Goal: Task Accomplishment & Management: Complete application form

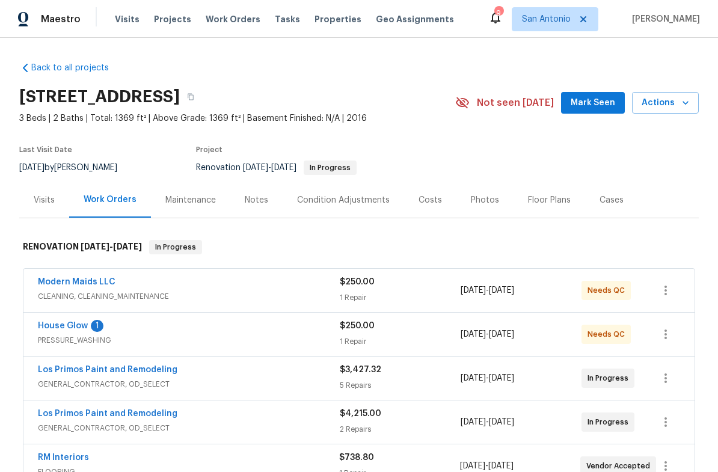
click at [73, 329] on link "House Glow" at bounding box center [63, 326] width 50 height 8
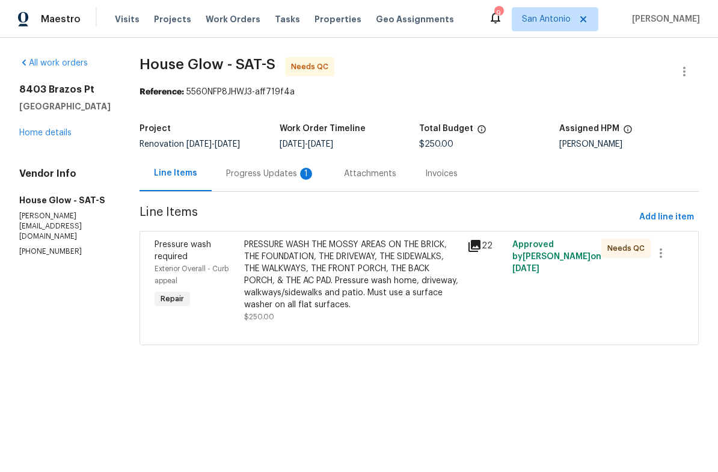
click at [362, 183] on div "Attachments" at bounding box center [369, 173] width 81 height 35
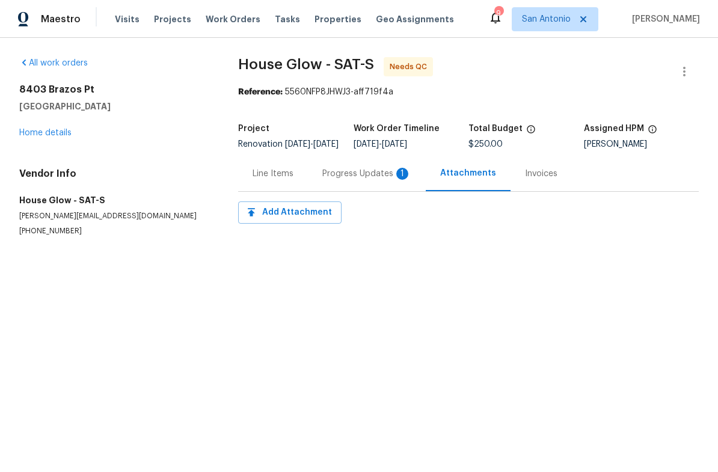
click at [359, 180] on div "Progress Updates 1" at bounding box center [366, 174] width 89 height 12
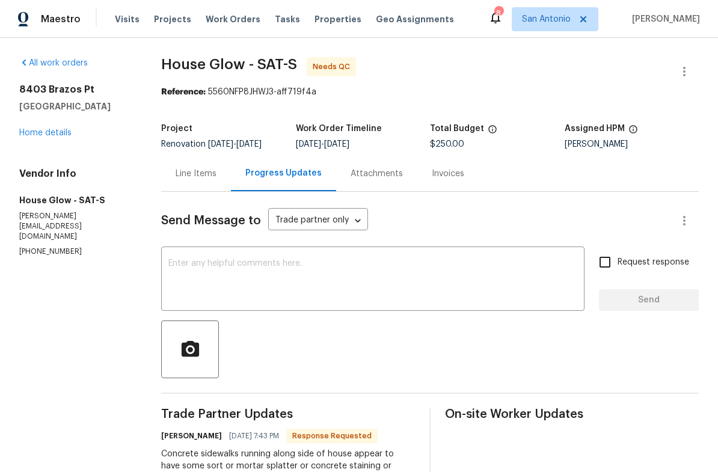
click at [221, 268] on textarea at bounding box center [372, 280] width 409 height 42
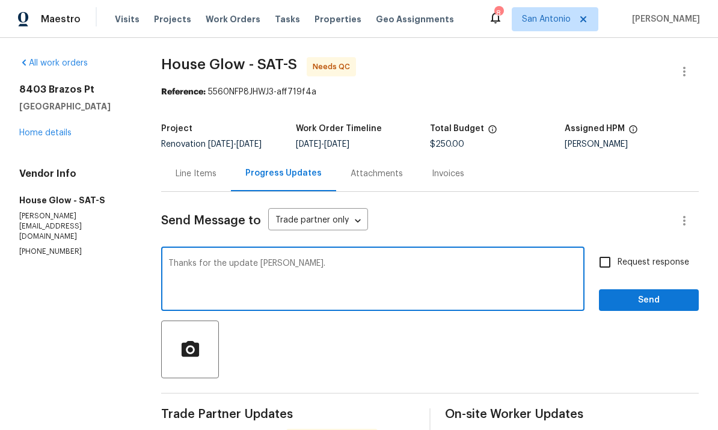
type textarea "Thanks for the update [PERSON_NAME]."
click at [654, 293] on span "Send" at bounding box center [648, 300] width 81 height 15
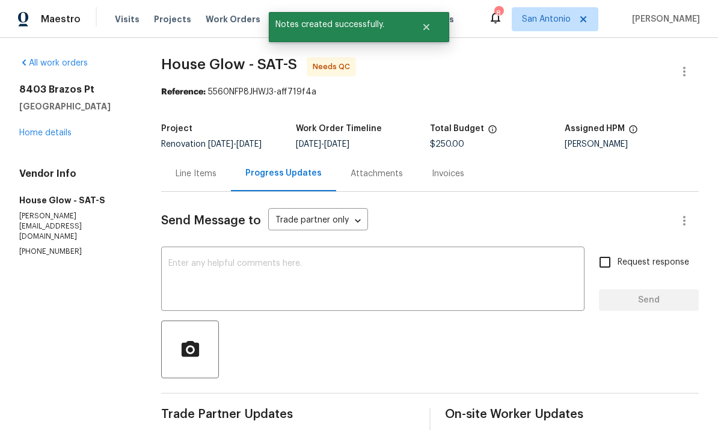
click at [49, 129] on link "Home details" at bounding box center [45, 133] width 52 height 8
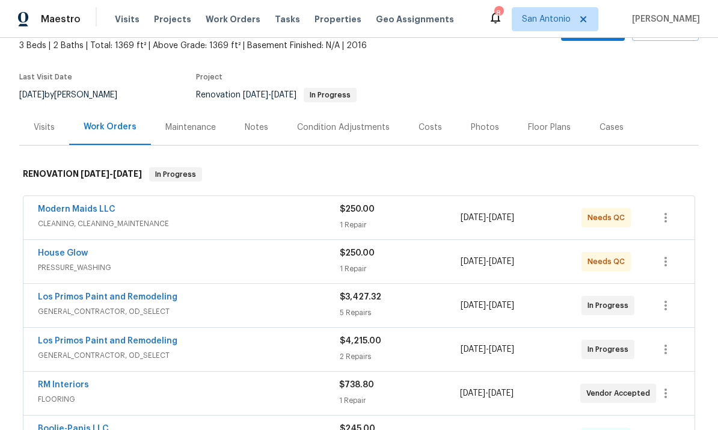
scroll to position [41, 0]
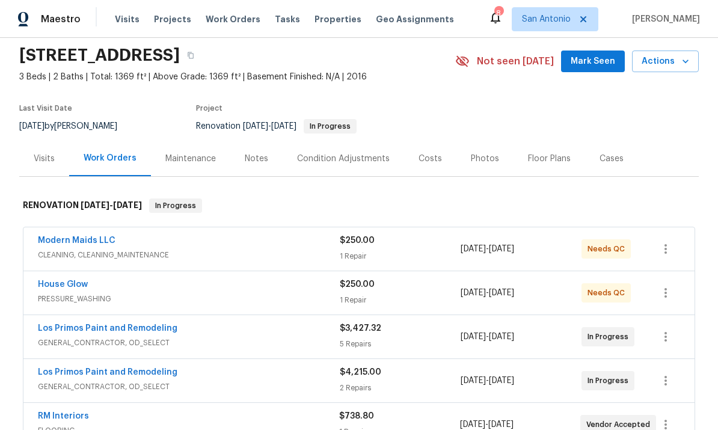
click at [161, 234] on div "Modern Maids LLC" at bounding box center [189, 241] width 302 height 14
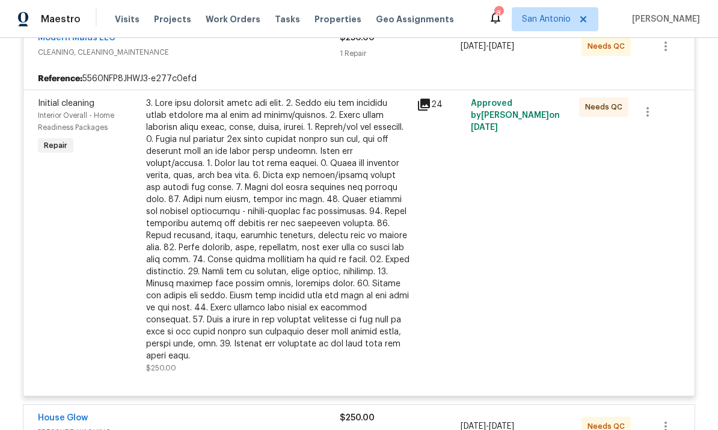
scroll to position [252, 0]
click at [290, 157] on div at bounding box center [277, 230] width 263 height 264
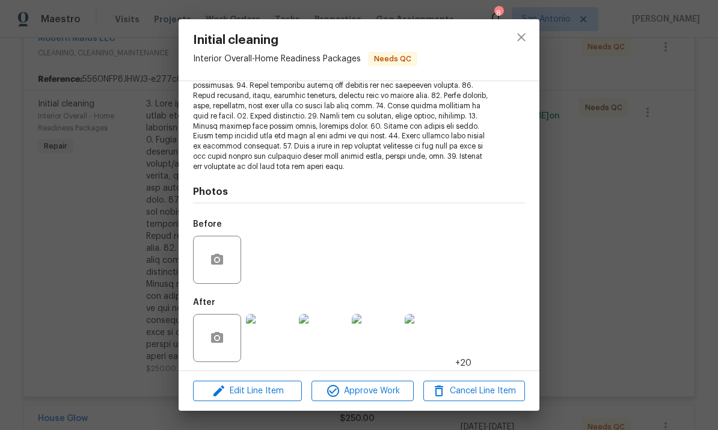
scroll to position [210, 0]
click at [271, 332] on img at bounding box center [270, 338] width 48 height 48
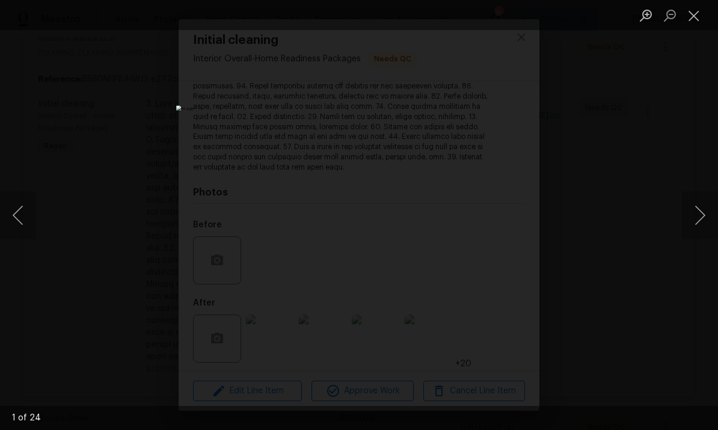
click at [698, 211] on button "Next image" at bounding box center [700, 215] width 36 height 48
click at [694, 208] on button "Next image" at bounding box center [700, 215] width 36 height 48
click at [694, 213] on button "Next image" at bounding box center [700, 215] width 36 height 48
click at [693, 209] on button "Next image" at bounding box center [700, 215] width 36 height 48
click at [692, 206] on button "Next image" at bounding box center [700, 215] width 36 height 48
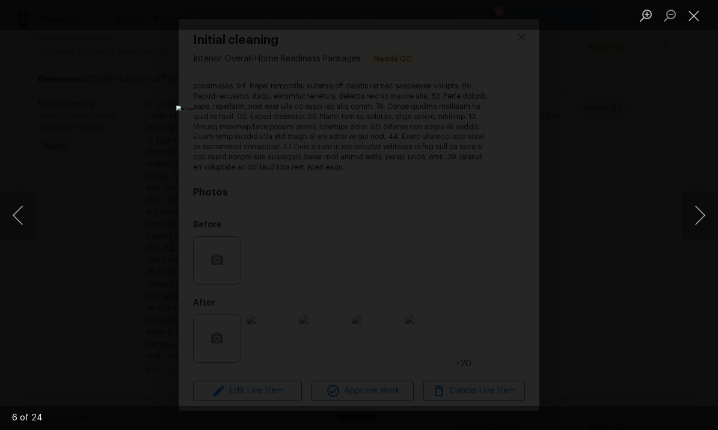
click at [692, 211] on button "Next image" at bounding box center [700, 215] width 36 height 48
click at [698, 211] on button "Next image" at bounding box center [700, 215] width 36 height 48
click at [696, 208] on button "Next image" at bounding box center [700, 215] width 36 height 48
click at [697, 215] on button "Next image" at bounding box center [700, 215] width 36 height 48
click at [695, 213] on button "Next image" at bounding box center [700, 215] width 36 height 48
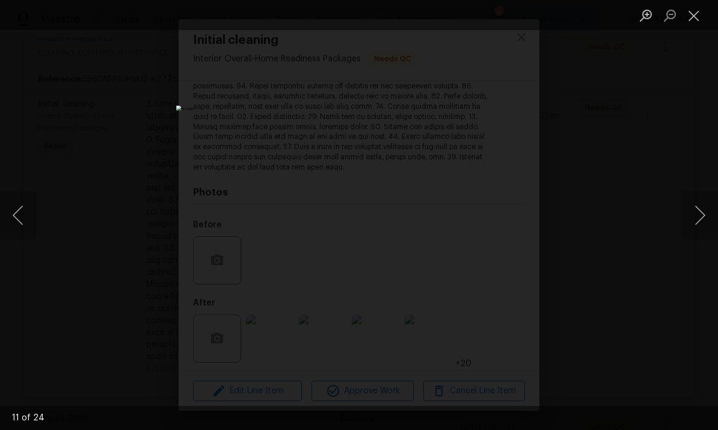
click at [694, 215] on button "Next image" at bounding box center [700, 215] width 36 height 48
click at [693, 213] on button "Next image" at bounding box center [700, 215] width 36 height 48
click at [689, 207] on button "Next image" at bounding box center [700, 215] width 36 height 48
click at [688, 203] on button "Next image" at bounding box center [700, 215] width 36 height 48
click at [694, 209] on button "Next image" at bounding box center [700, 215] width 36 height 48
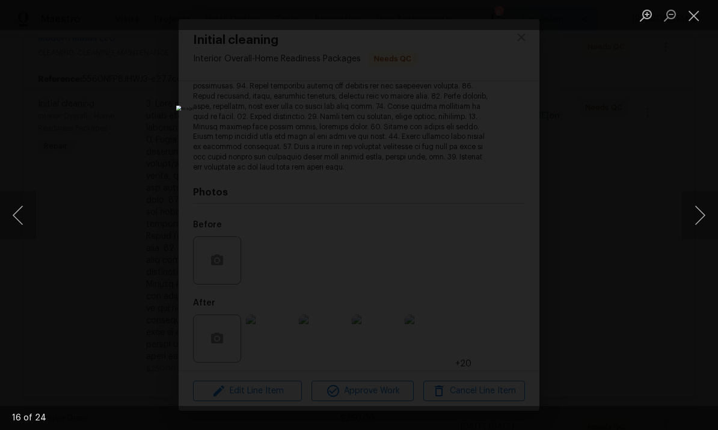
click at [694, 209] on button "Next image" at bounding box center [700, 215] width 36 height 48
click at [13, 211] on button "Previous image" at bounding box center [18, 215] width 36 height 48
click at [689, 215] on button "Next image" at bounding box center [700, 215] width 36 height 48
click at [700, 212] on button "Next image" at bounding box center [700, 215] width 36 height 48
click at [702, 212] on button "Next image" at bounding box center [700, 215] width 36 height 48
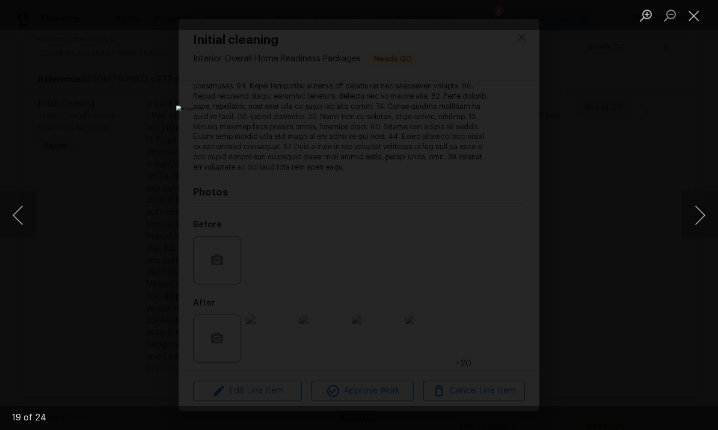
click at [703, 217] on button "Next image" at bounding box center [700, 215] width 36 height 48
click at [694, 211] on button "Next image" at bounding box center [700, 215] width 36 height 48
click at [701, 217] on button "Next image" at bounding box center [700, 215] width 36 height 48
click at [700, 211] on button "Next image" at bounding box center [700, 215] width 36 height 48
click at [702, 213] on button "Next image" at bounding box center [700, 215] width 36 height 48
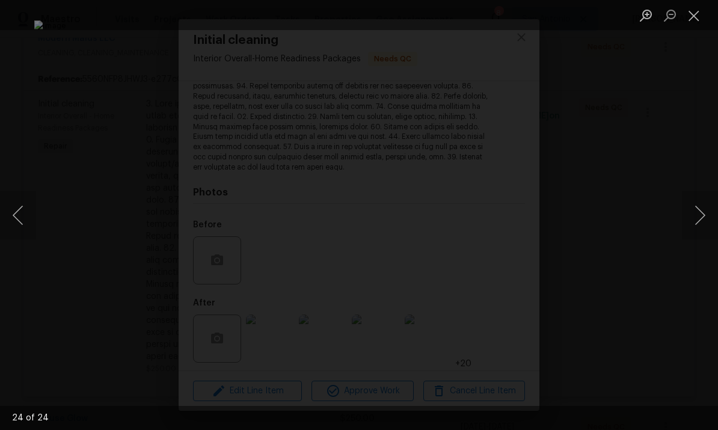
click at [703, 7] on button "Close lightbox" at bounding box center [694, 15] width 24 height 21
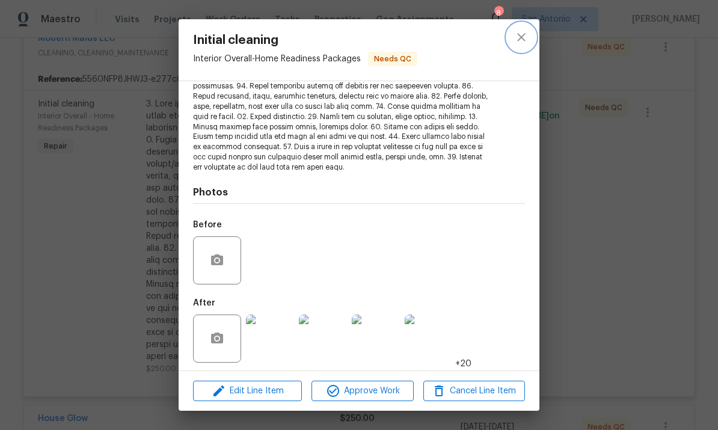
click at [513, 43] on button "close" at bounding box center [521, 37] width 29 height 29
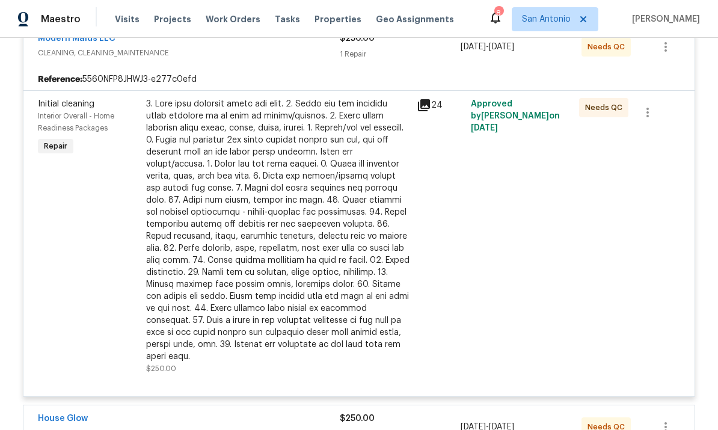
click at [227, 47] on span "CLEANING, CLEANING_MAINTENANCE" at bounding box center [189, 53] width 302 height 12
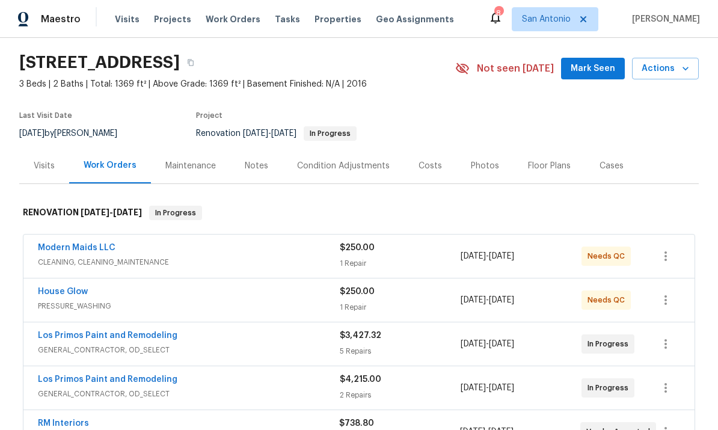
scroll to position [35, 0]
click at [599, 61] on span "Mark Seen" at bounding box center [592, 68] width 44 height 15
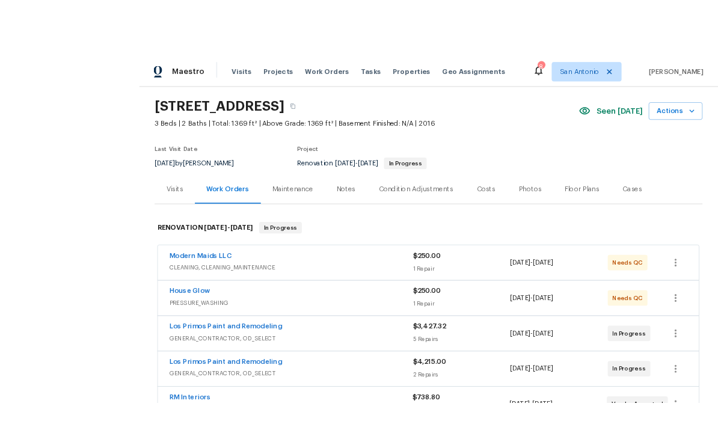
scroll to position [26, 0]
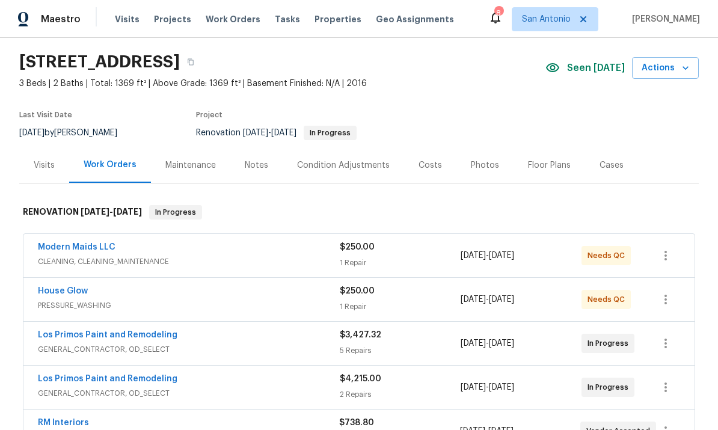
click at [412, 147] on div "Costs" at bounding box center [430, 164] width 52 height 35
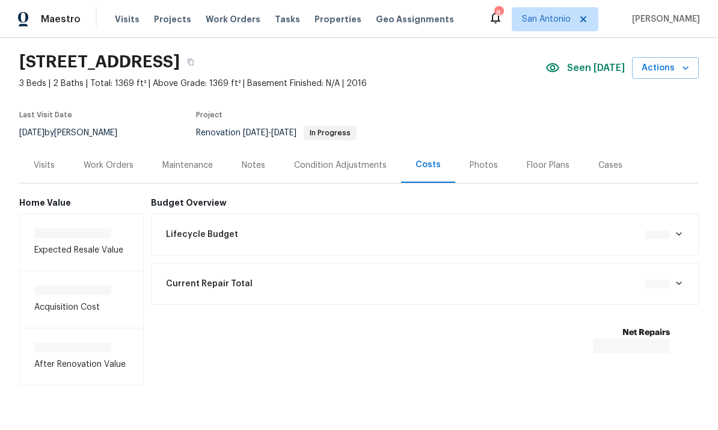
scroll to position [17, 0]
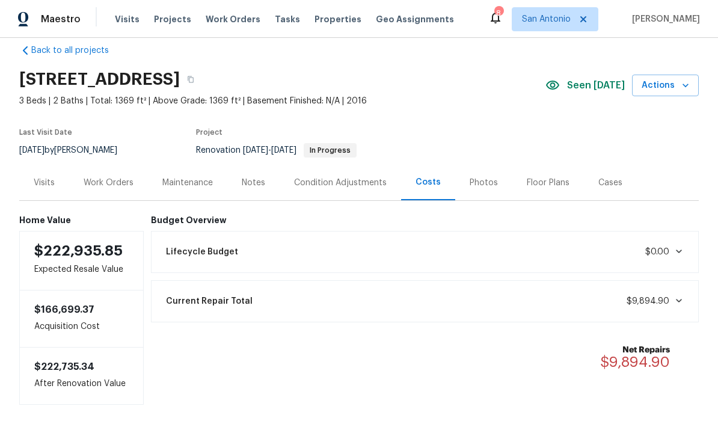
click at [100, 177] on div "Work Orders" at bounding box center [109, 183] width 50 height 12
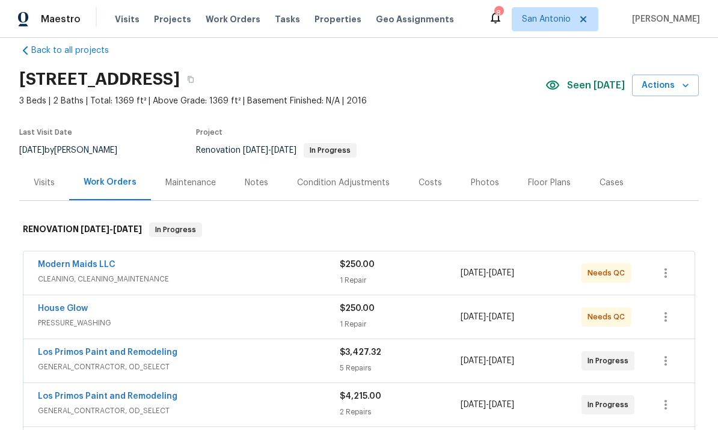
click at [675, 78] on span "Actions" at bounding box center [664, 85] width 47 height 15
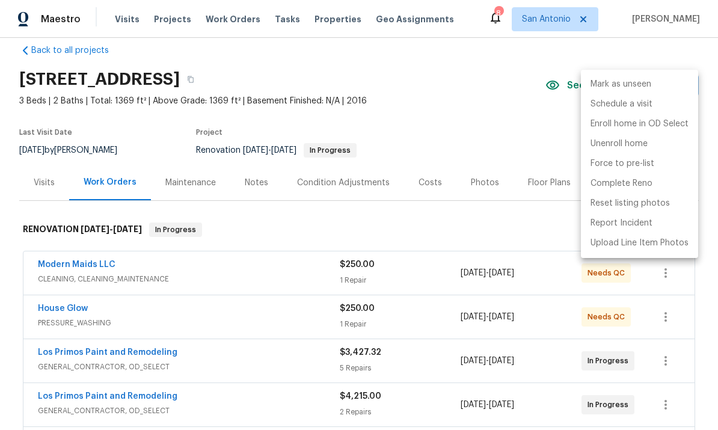
click at [457, 96] on div at bounding box center [359, 215] width 718 height 430
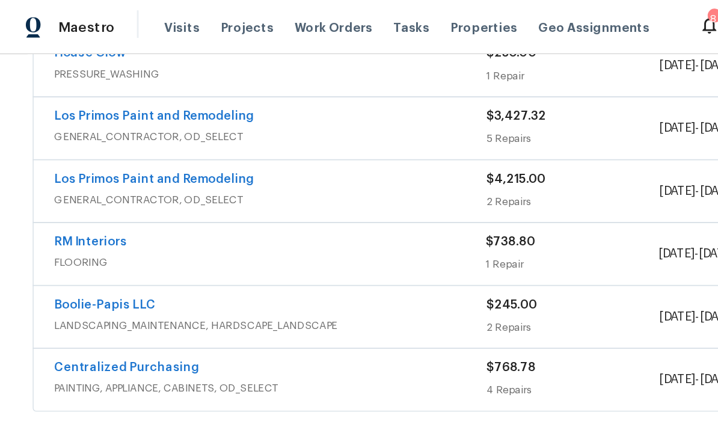
scroll to position [288, 0]
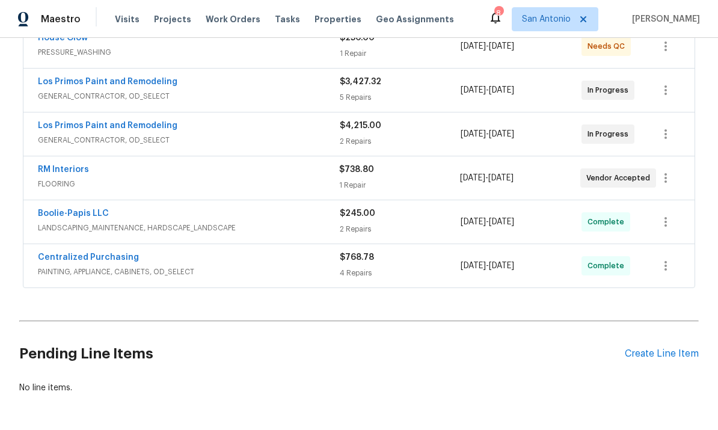
click at [667, 354] on div "Create Line Item" at bounding box center [662, 353] width 74 height 11
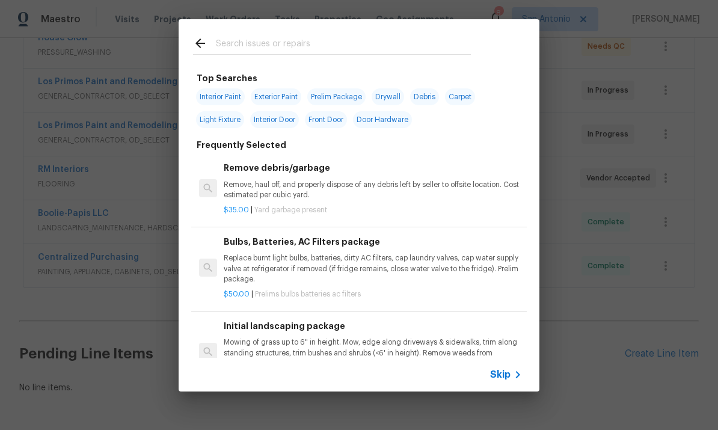
click at [512, 380] on icon at bounding box center [517, 374] width 14 height 14
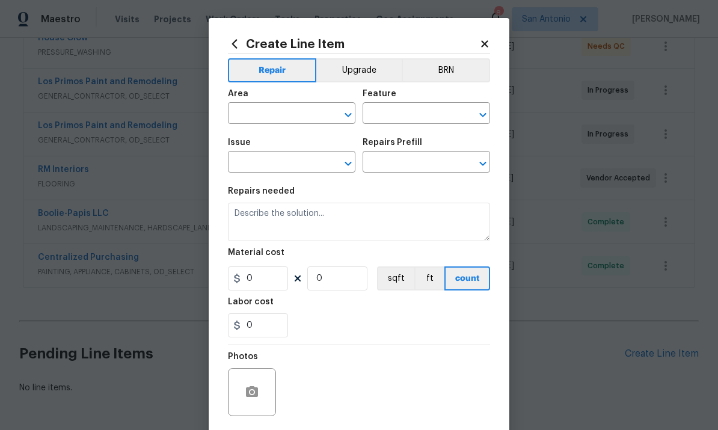
click at [272, 122] on input "text" at bounding box center [275, 114] width 94 height 19
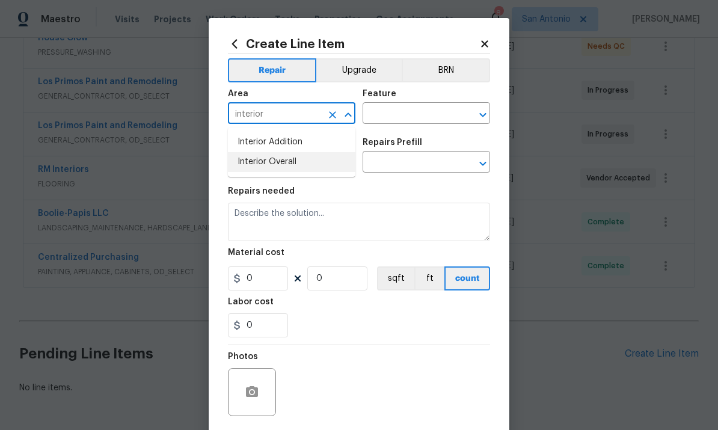
click at [265, 164] on li "Interior Overall" at bounding box center [291, 162] width 127 height 20
type input "Interior Overall"
click at [402, 112] on input "text" at bounding box center [409, 114] width 94 height 19
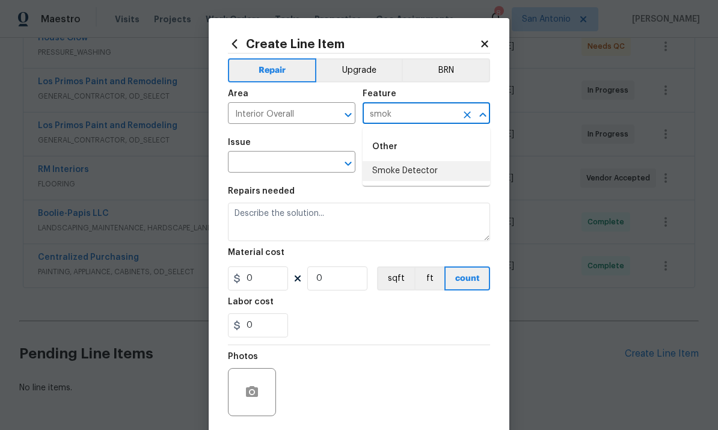
click at [405, 177] on li "Smoke Detector" at bounding box center [425, 171] width 127 height 20
type input "Smoke Detector"
click at [271, 164] on input "text" at bounding box center [275, 163] width 94 height 19
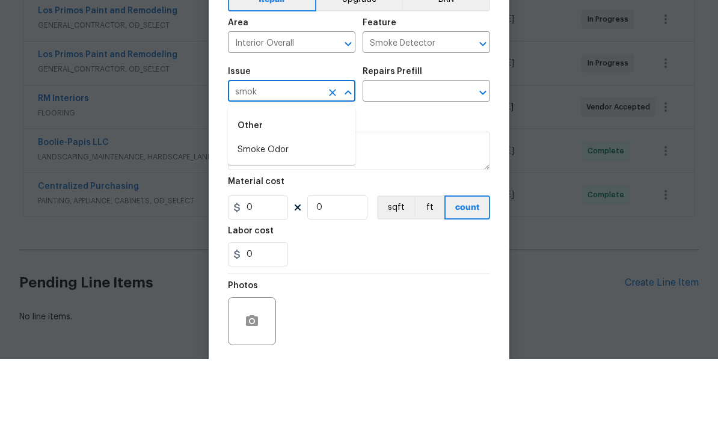
type input "smoke"
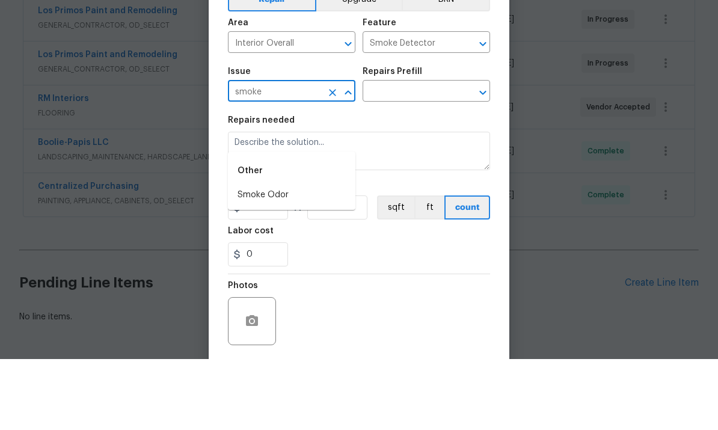
scroll to position [45, 0]
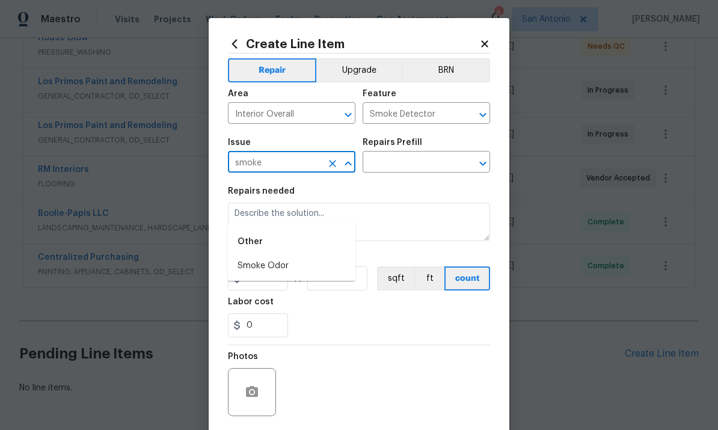
click at [320, 163] on input "smoke" at bounding box center [275, 163] width 94 height 19
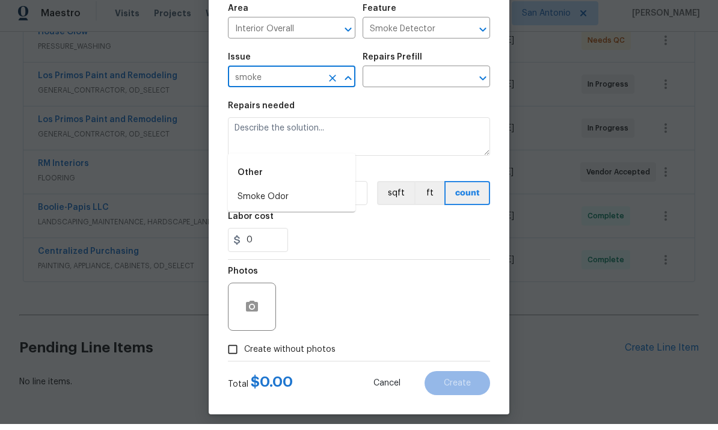
scroll to position [81, 0]
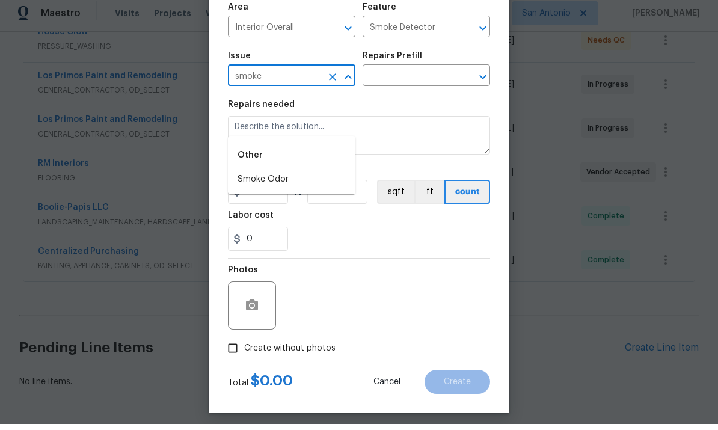
click at [329, 79] on icon "Clear" at bounding box center [332, 83] width 12 height 12
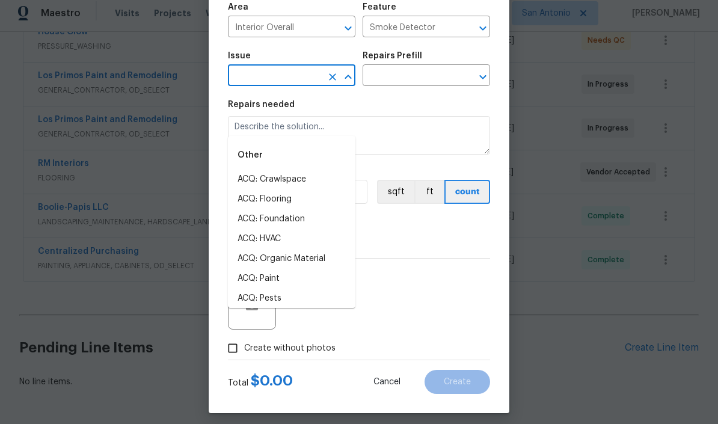
scroll to position [0, 0]
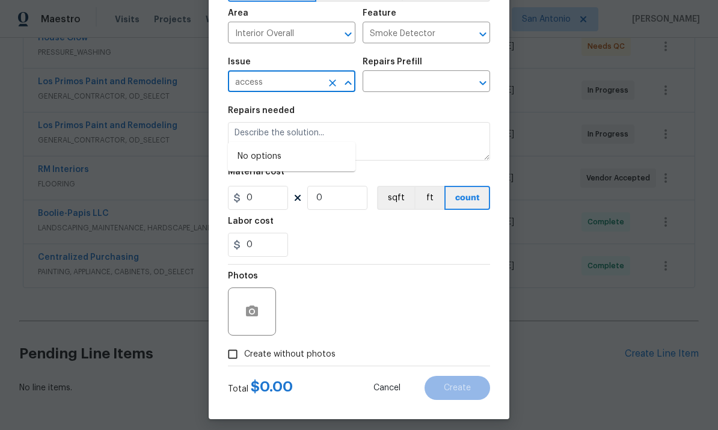
click at [296, 87] on input "access" at bounding box center [275, 82] width 94 height 19
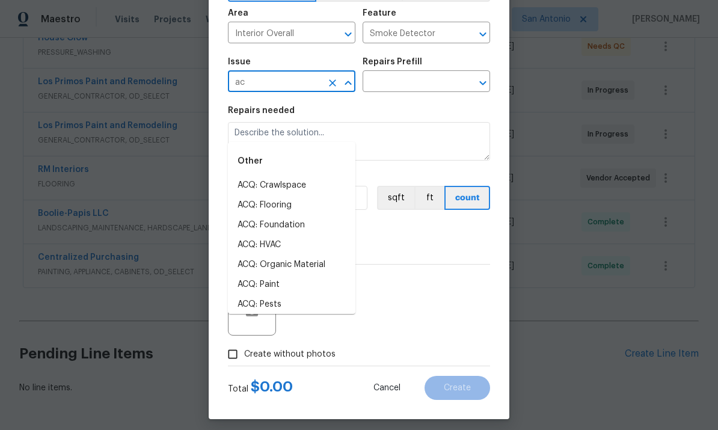
type input "a"
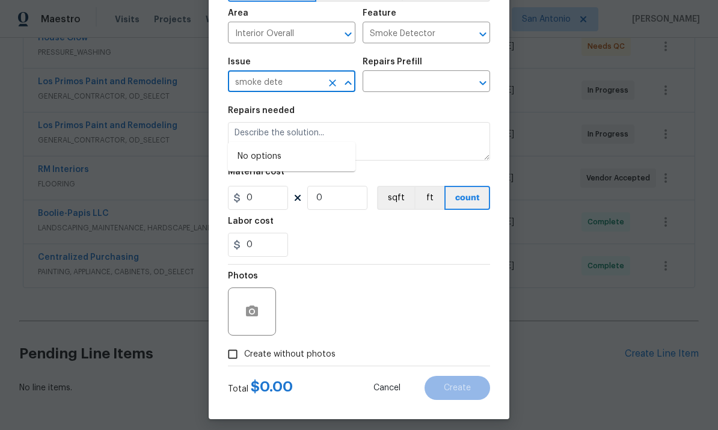
type input "smoke detector"
click at [325, 84] on button "Clear" at bounding box center [332, 83] width 17 height 17
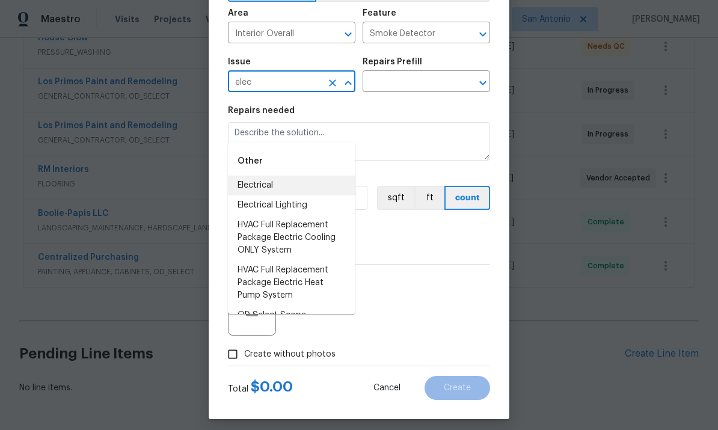
click at [254, 176] on li "Electrical" at bounding box center [291, 186] width 127 height 20
type input "Electrical"
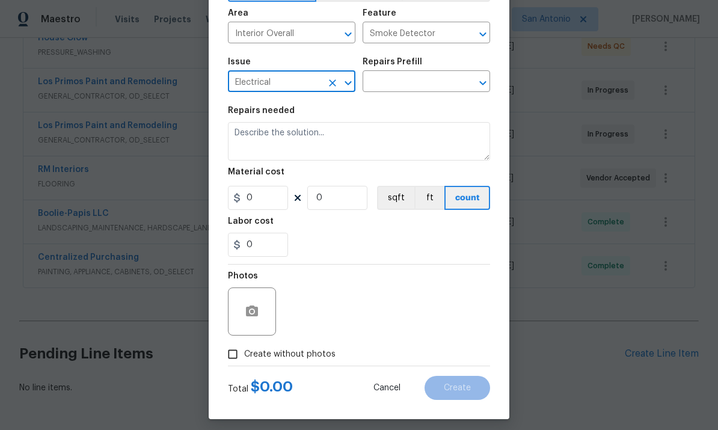
click at [401, 83] on input "text" at bounding box center [409, 82] width 94 height 19
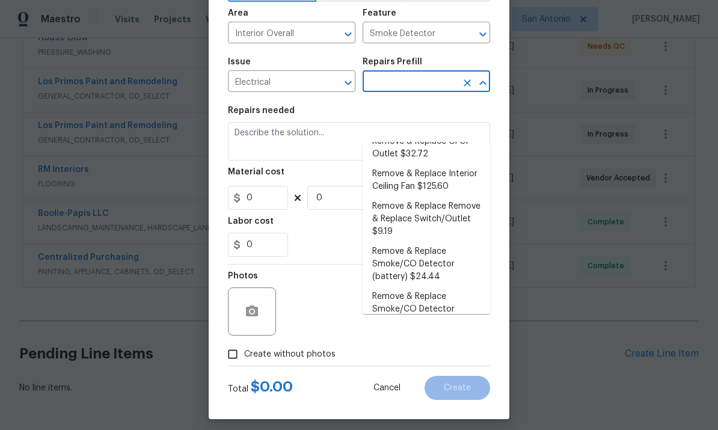
scroll to position [203, 0]
click at [417, 241] on li "Remove & Replace Smoke/CO Detector (battery) $24.44" at bounding box center [425, 263] width 127 height 45
type input "Remove & Replace Smoke/CO Detector (battery) $24.44"
type textarea "Remove the existing smoke/CO detector (battery) and replace with new. Ensure th…"
type input "1"
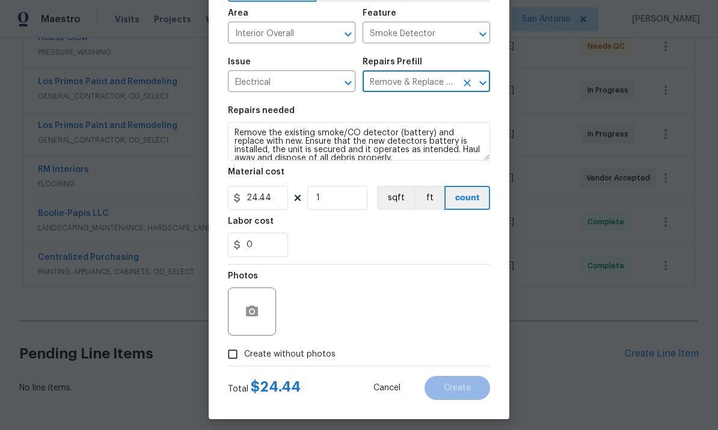
type input "24.44"
click at [329, 198] on input "1" at bounding box center [337, 198] width 60 height 24
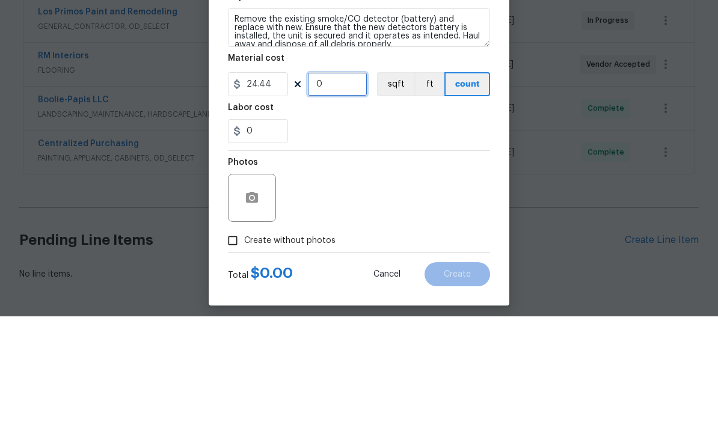
type input "5"
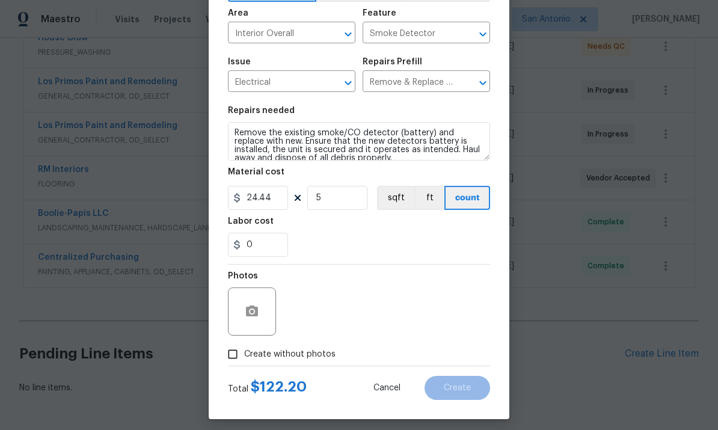
click at [240, 352] on input "Create without photos" at bounding box center [232, 354] width 23 height 23
checkbox input "true"
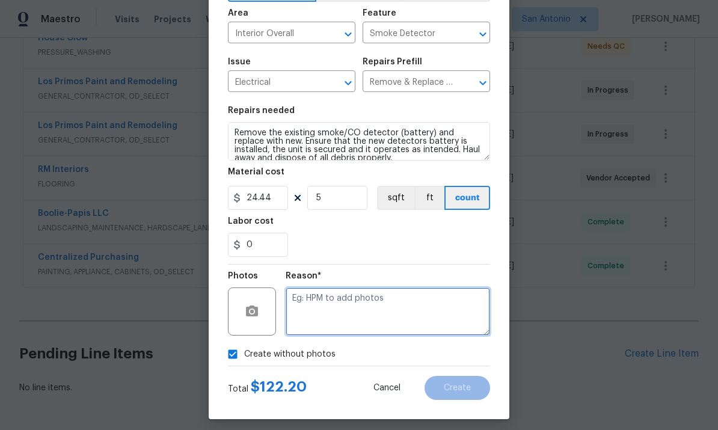
click at [323, 304] on textarea at bounding box center [388, 311] width 204 height 48
type textarea "."
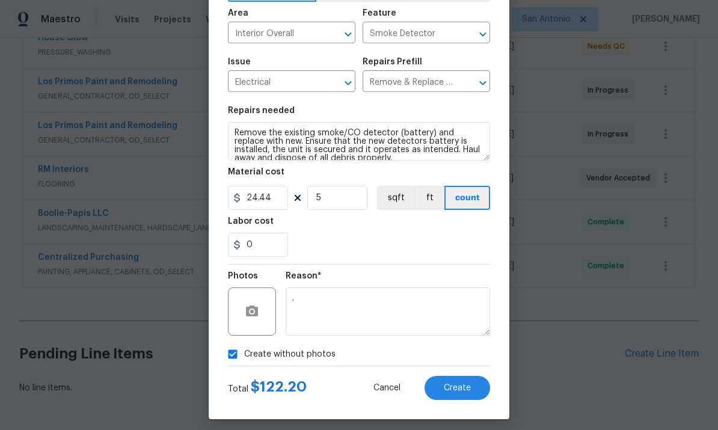
click at [458, 393] on span "Create" at bounding box center [457, 388] width 27 height 9
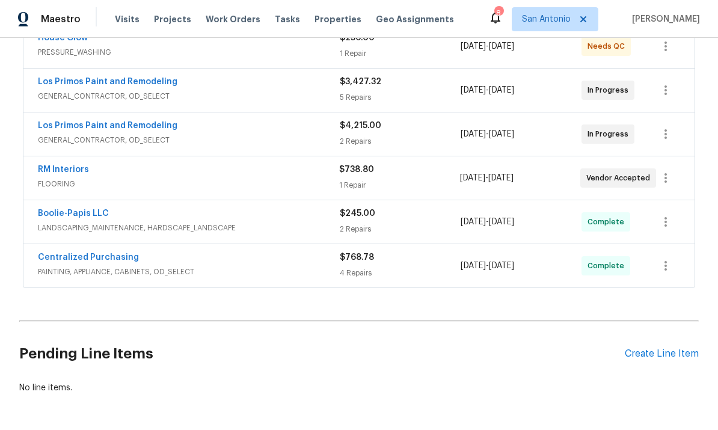
click at [655, 348] on div "Create Line Item" at bounding box center [662, 353] width 74 height 11
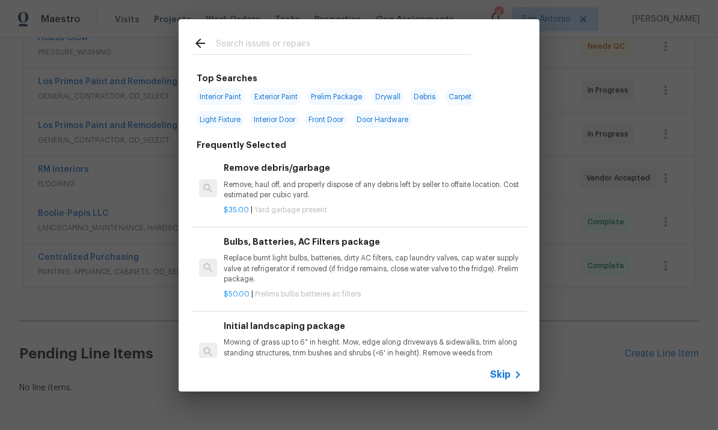
click at [513, 368] on icon at bounding box center [517, 374] width 14 height 14
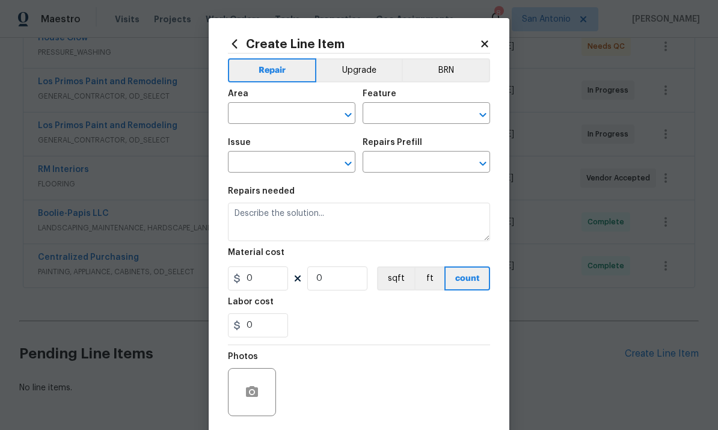
click at [276, 111] on input "text" at bounding box center [275, 114] width 94 height 19
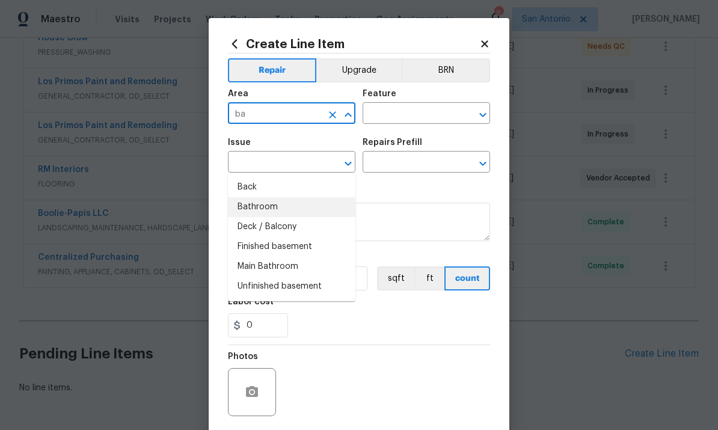
click at [257, 197] on li "Bathroom" at bounding box center [291, 207] width 127 height 20
type input "Bathroom"
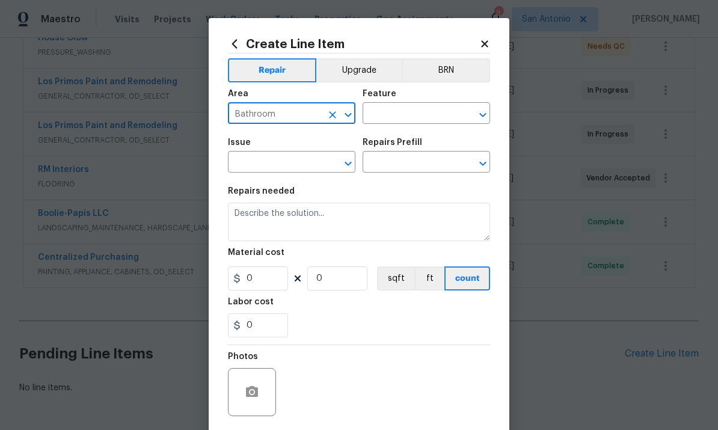
click at [396, 114] on input "text" at bounding box center [409, 114] width 94 height 19
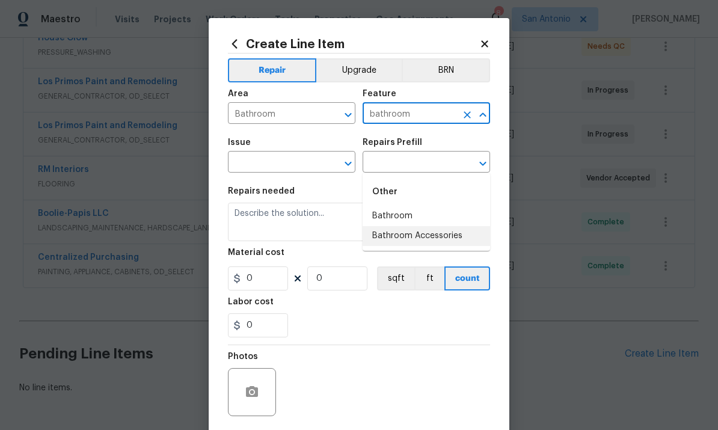
click at [414, 226] on li "Bathroom Accessories" at bounding box center [425, 236] width 127 height 20
type input "Bathroom Accessories"
click at [263, 157] on input "text" at bounding box center [275, 163] width 94 height 19
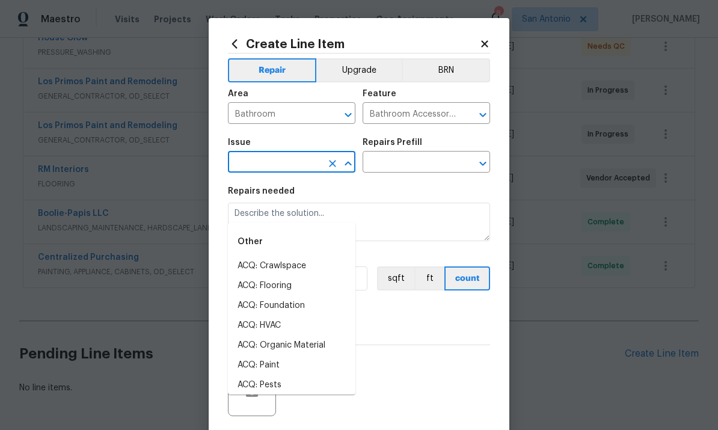
click at [266, 165] on input "text" at bounding box center [275, 163] width 94 height 19
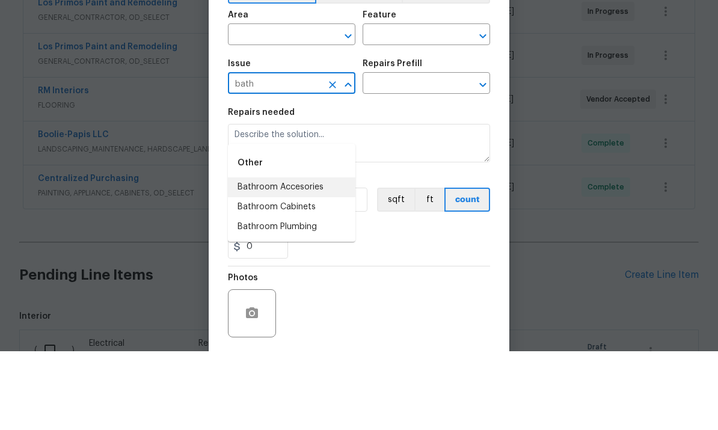
click at [278, 256] on li "Bathroom Accesories" at bounding box center [291, 266] width 127 height 20
type input "Bathroom Accesories"
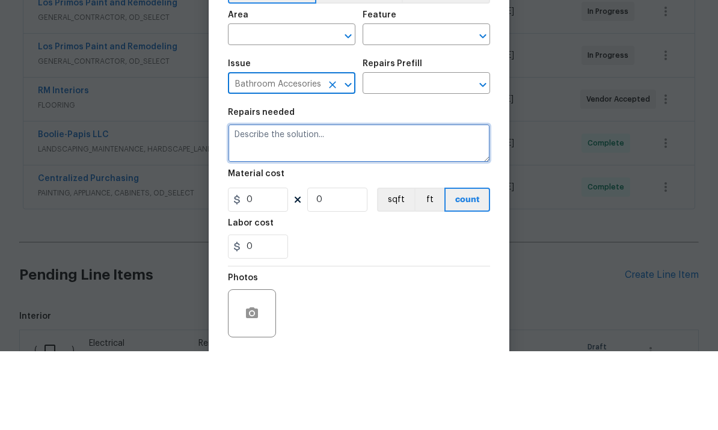
click at [275, 203] on textarea at bounding box center [359, 222] width 262 height 38
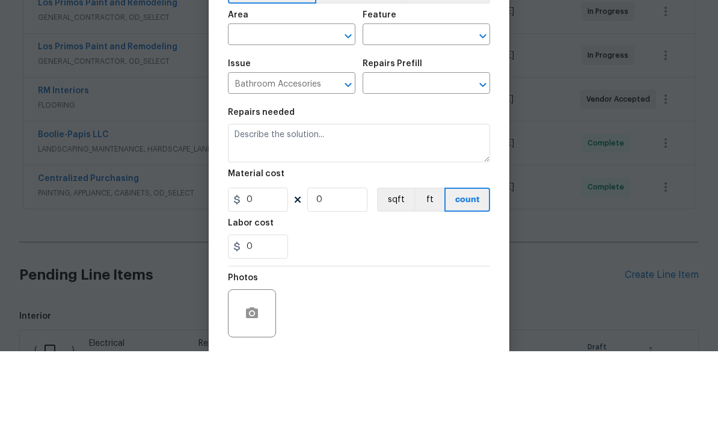
click at [409, 154] on input "text" at bounding box center [409, 163] width 94 height 19
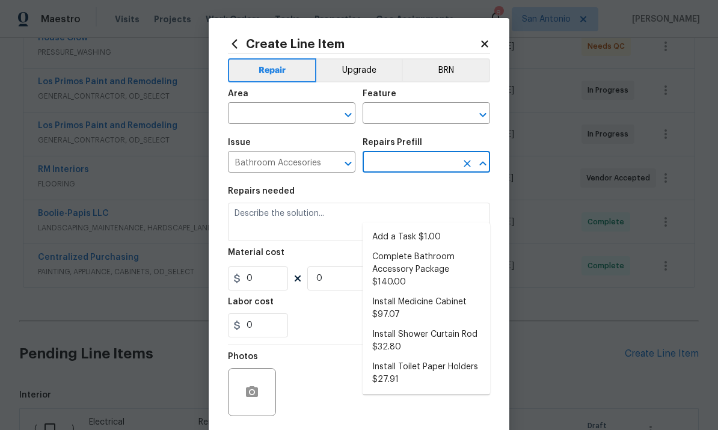
click at [406, 357] on li "Install Toilet Paper Holders $27.91" at bounding box center [425, 373] width 127 height 32
type input "Install Toilet Paper Holders $27.91"
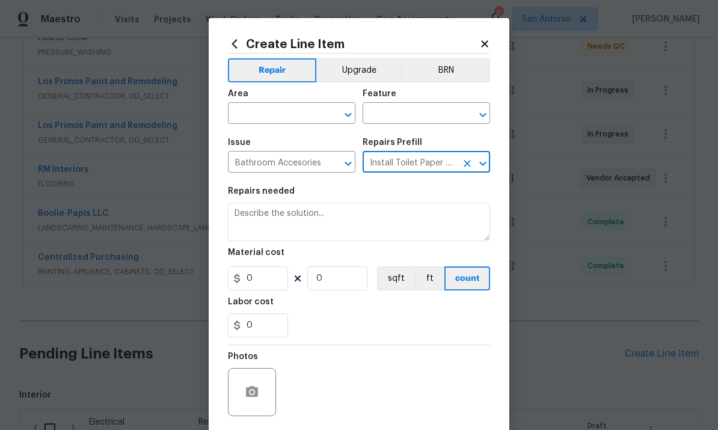
type input "Interior Trim"
type textarea "Remove the existing toilet paper holder (if present) and install a new toilet p…"
type input "1"
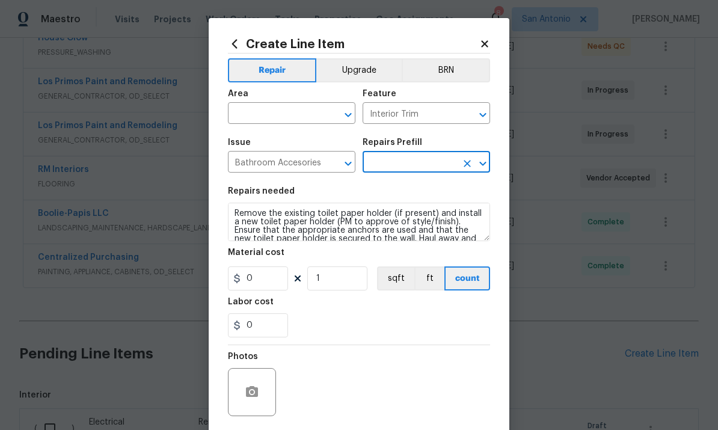
type input "Install Toilet Paper Holders $27.91"
type input "27.91"
click at [331, 282] on input "1" at bounding box center [337, 278] width 60 height 24
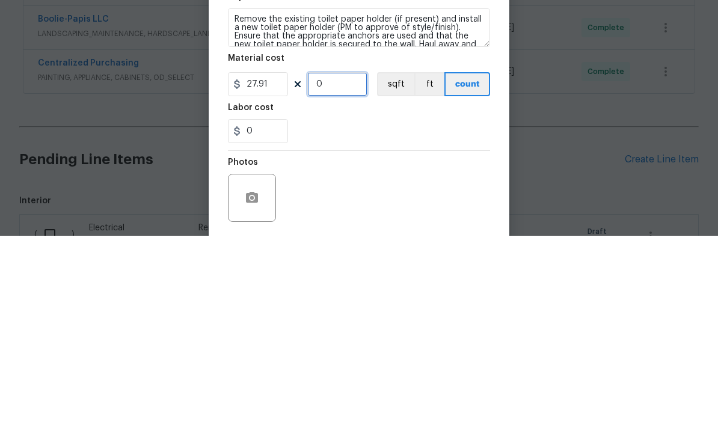
type input "2"
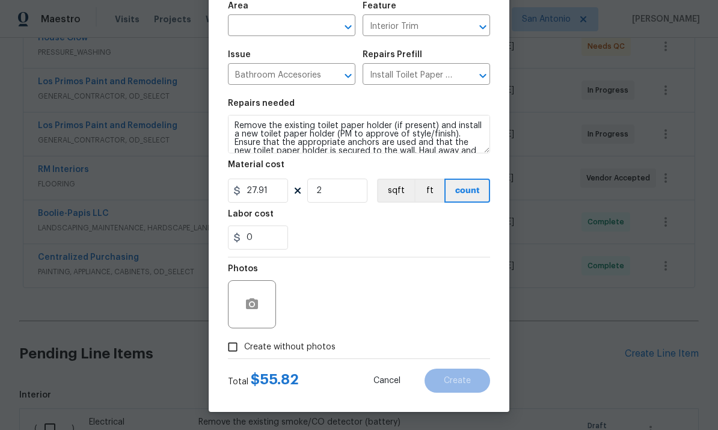
scroll to position [90, 0]
click at [234, 347] on input "Create without photos" at bounding box center [232, 346] width 23 height 23
checkbox input "true"
click at [334, 292] on textarea at bounding box center [388, 304] width 204 height 48
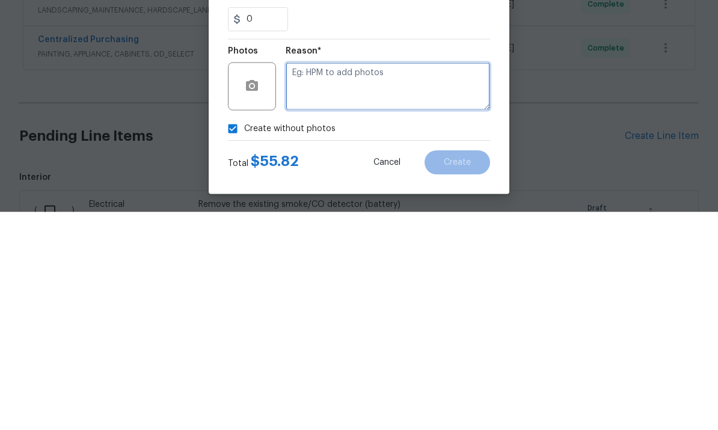
type textarea "."
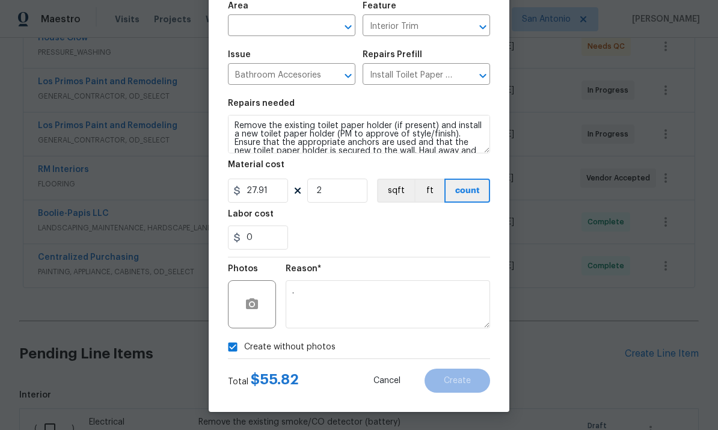
click at [234, 341] on input "Create without photos" at bounding box center [232, 346] width 23 height 23
click at [234, 343] on input "Create without photos" at bounding box center [232, 346] width 23 height 23
checkbox input "true"
click at [280, 28] on input "text" at bounding box center [275, 26] width 94 height 19
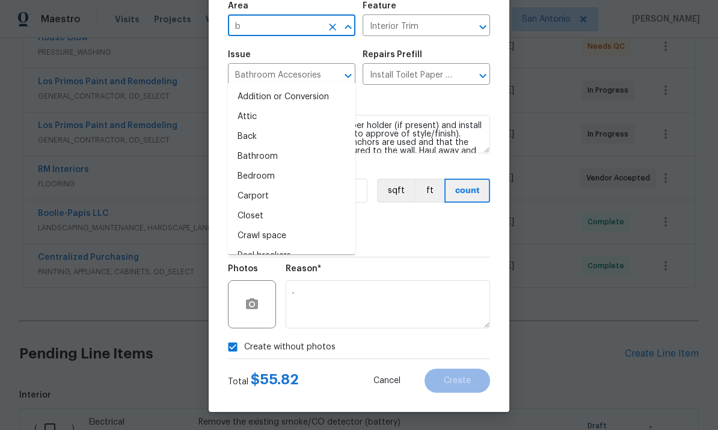
click at [255, 147] on li "Bathroom" at bounding box center [291, 157] width 127 height 20
type input "Bathroom"
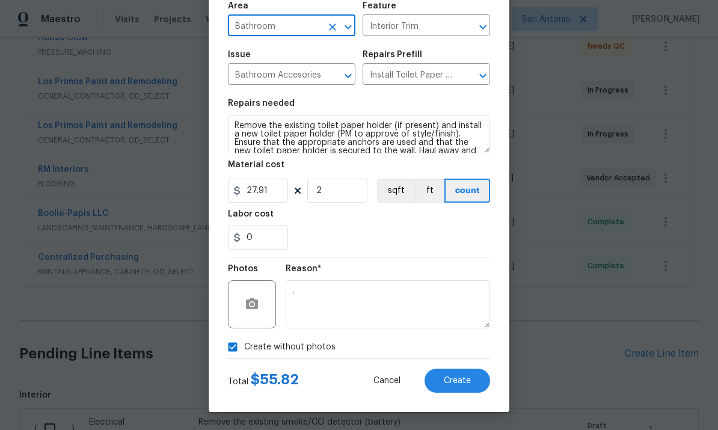
click at [457, 378] on span "Create" at bounding box center [457, 380] width 27 height 9
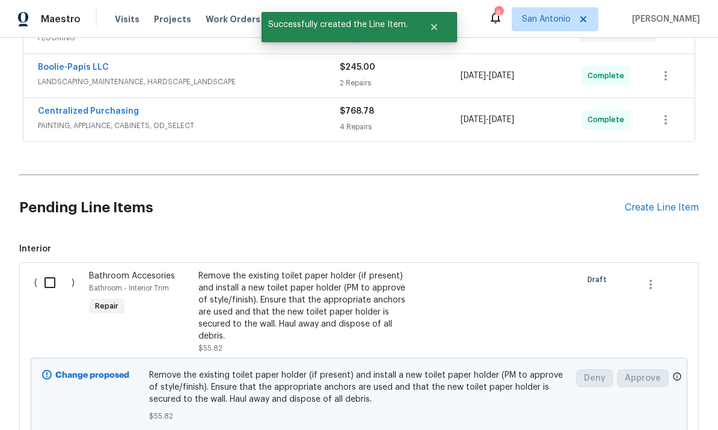
scroll to position [308, 0]
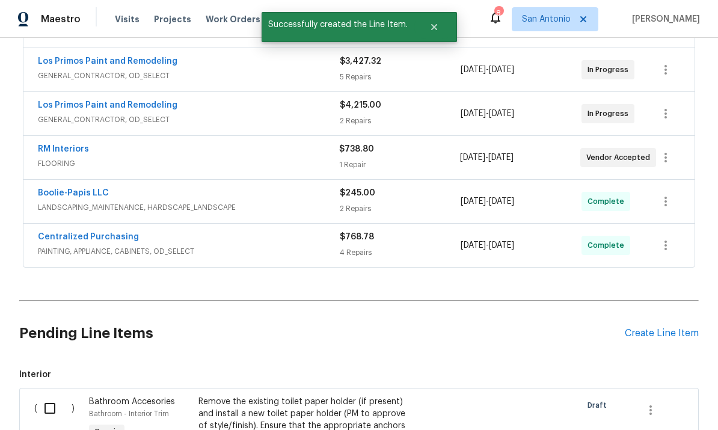
click at [654, 328] on div "Create Line Item" at bounding box center [662, 333] width 74 height 11
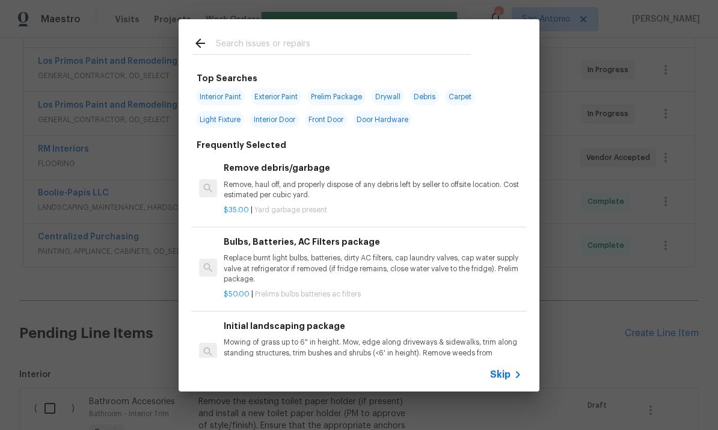
click at [496, 373] on span "Skip" at bounding box center [500, 374] width 20 height 12
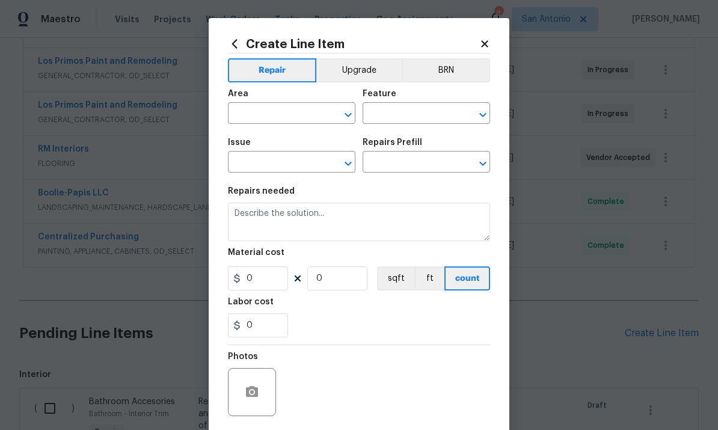
click at [290, 101] on div "Area" at bounding box center [291, 98] width 127 height 16
click at [275, 108] on input "text" at bounding box center [275, 114] width 94 height 19
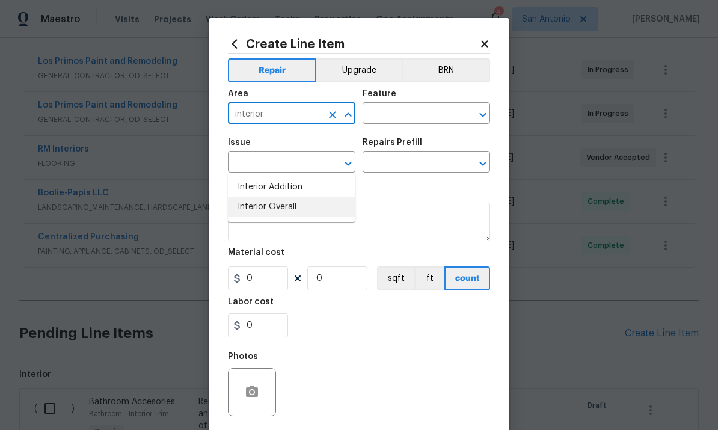
click at [274, 197] on li "Interior Overall" at bounding box center [291, 207] width 127 height 20
type input "Interior Overall"
click at [400, 106] on input "text" at bounding box center [409, 114] width 94 height 19
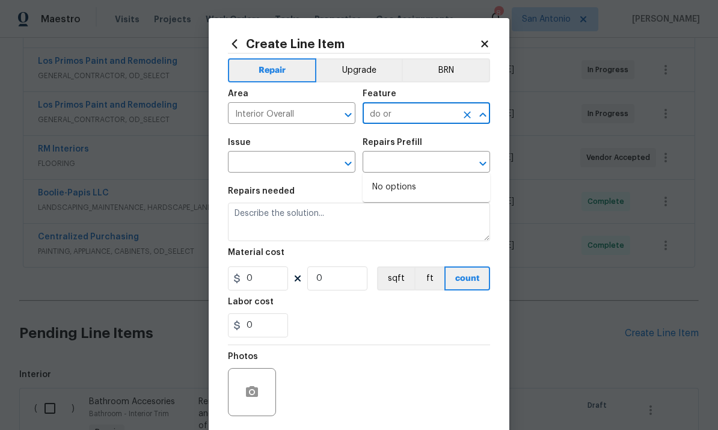
click at [426, 112] on input "do or" at bounding box center [409, 114] width 94 height 19
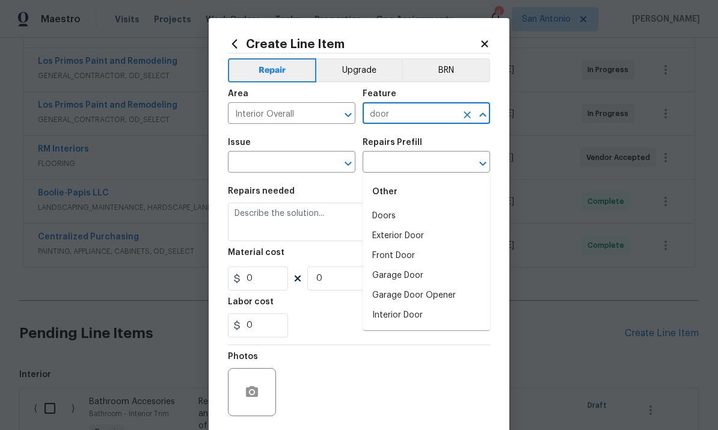
click at [387, 206] on li "Doors" at bounding box center [425, 216] width 127 height 20
type input "Doors"
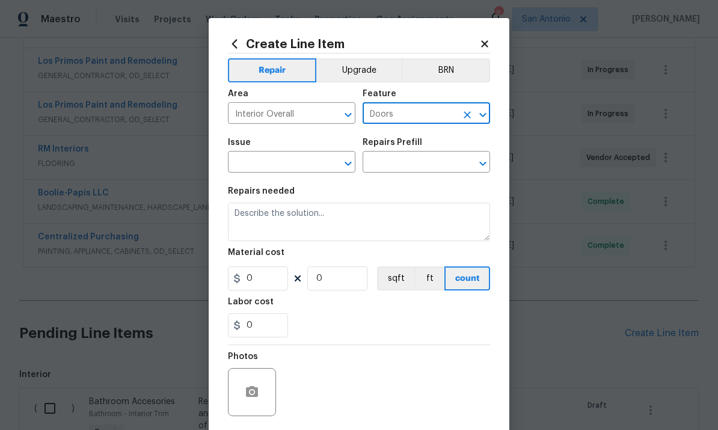
click at [278, 161] on input "text" at bounding box center [275, 163] width 94 height 19
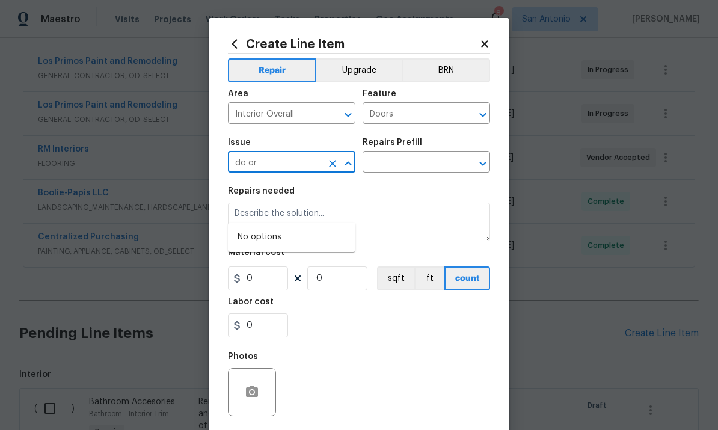
click at [271, 165] on input "do or" at bounding box center [275, 163] width 94 height 19
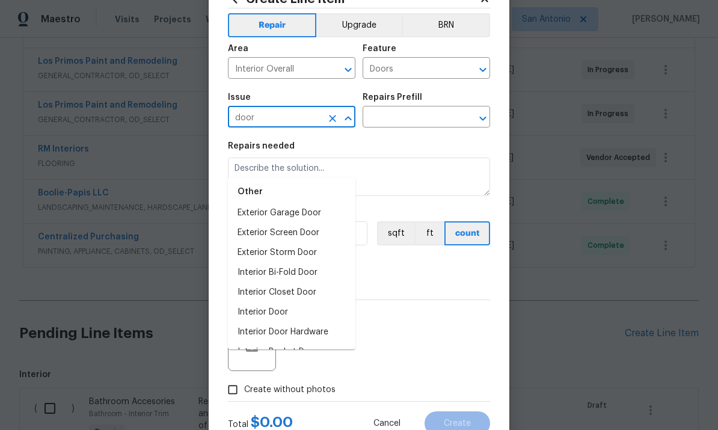
scroll to position [67, 0]
click at [305, 323] on li "Interior Door Hardware" at bounding box center [291, 333] width 127 height 20
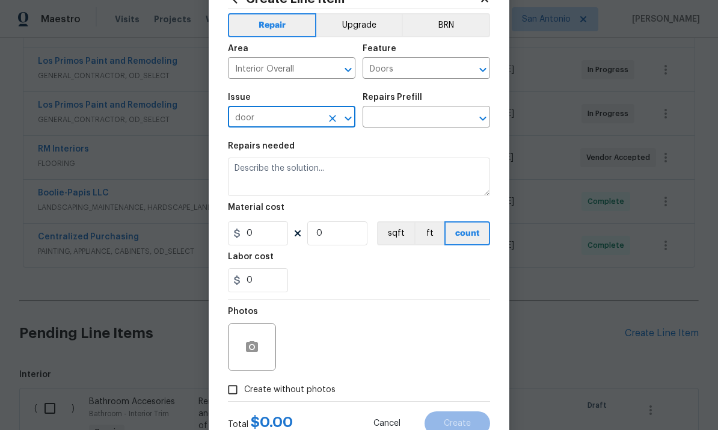
type input "Interior Door Hardware"
click at [409, 119] on input "text" at bounding box center [409, 118] width 94 height 19
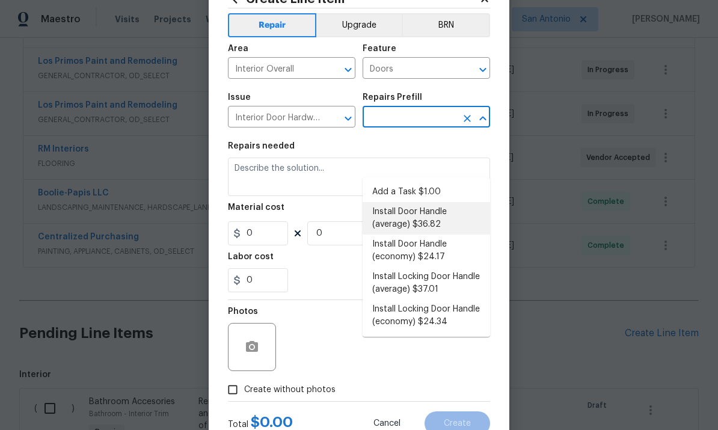
click at [414, 202] on li "Install Door Handle (average) $36.82" at bounding box center [425, 218] width 127 height 32
type input "Install Door Handle (average) $36.82"
type input "Interior Door"
type textarea "Remove the existing interior door handle (if present). Install a new (average) …"
type input "1"
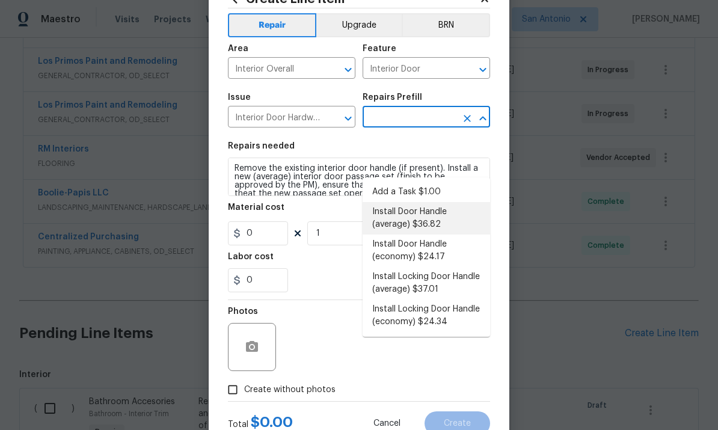
type input "Install Door Handle (average) $36.82"
type input "36.82"
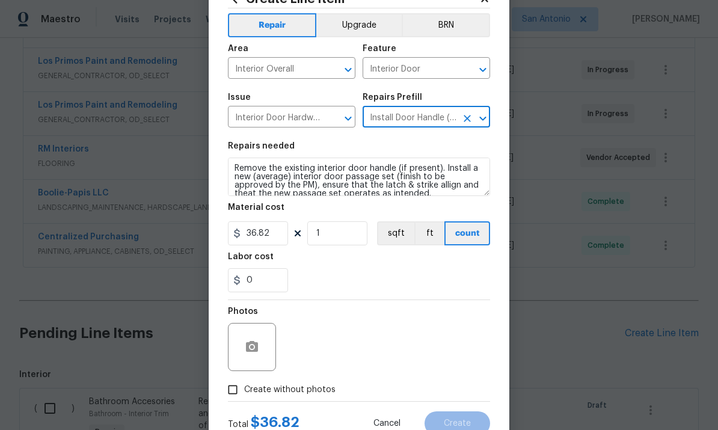
click at [235, 391] on input "Create without photos" at bounding box center [232, 389] width 23 height 23
checkbox input "true"
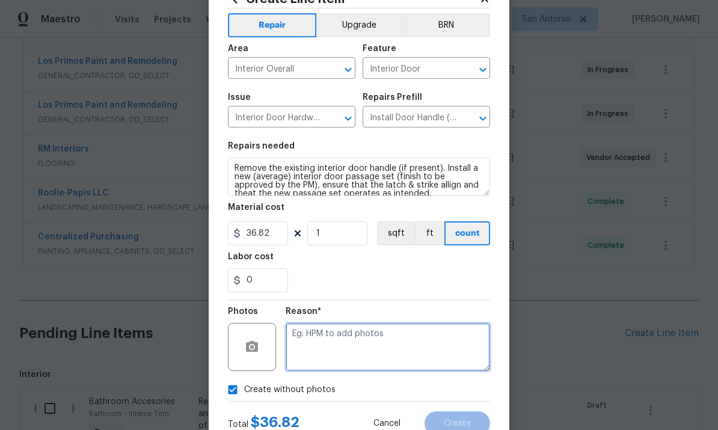
click at [322, 334] on textarea at bounding box center [388, 347] width 204 height 48
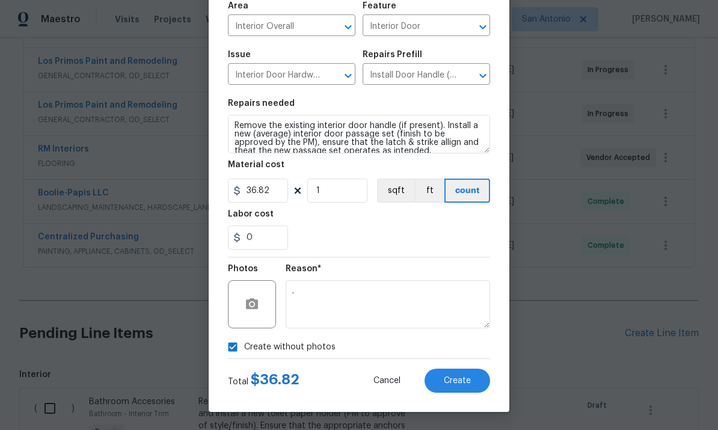
scroll to position [90, 0]
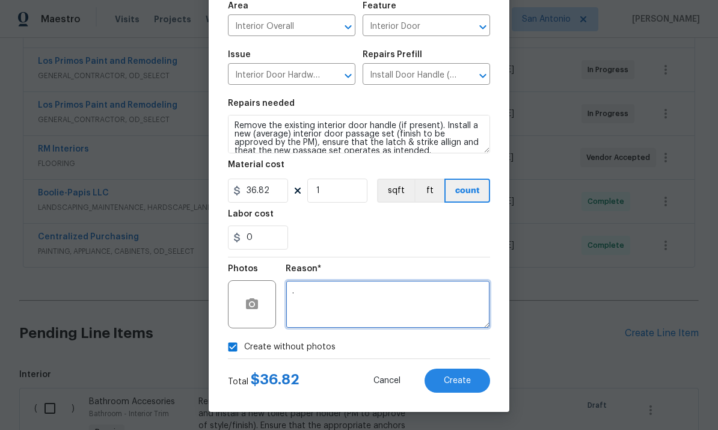
type textarea "."
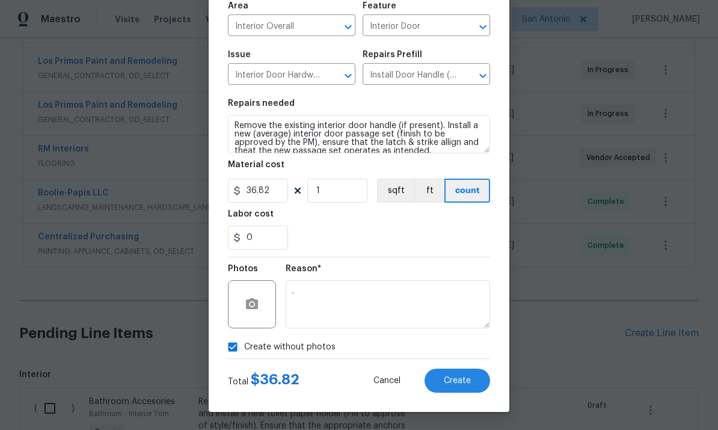
click at [463, 382] on span "Create" at bounding box center [457, 380] width 27 height 9
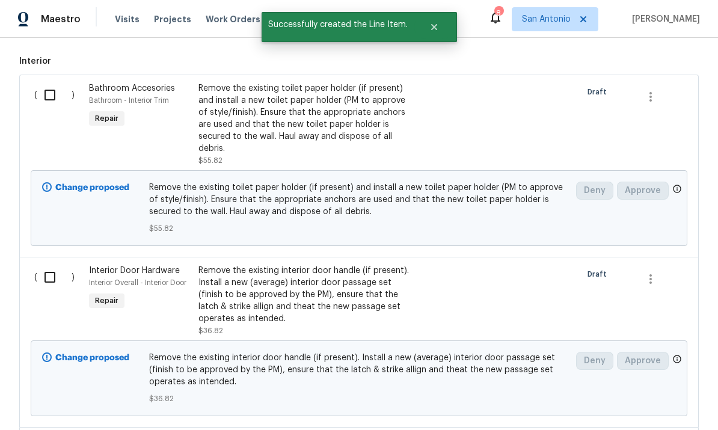
scroll to position [611, 0]
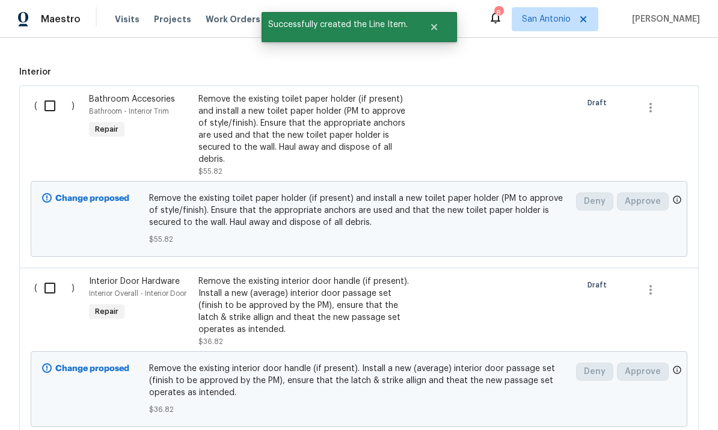
click at [51, 93] on input "checkbox" at bounding box center [54, 105] width 34 height 25
checkbox input "true"
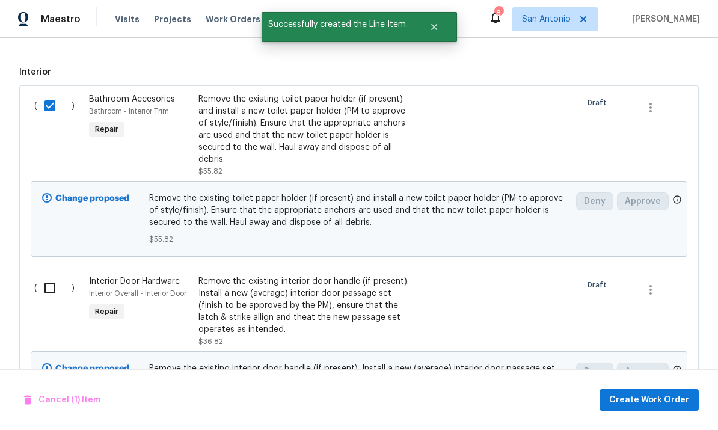
click at [54, 275] on input "checkbox" at bounding box center [54, 287] width 34 height 25
checkbox input "true"
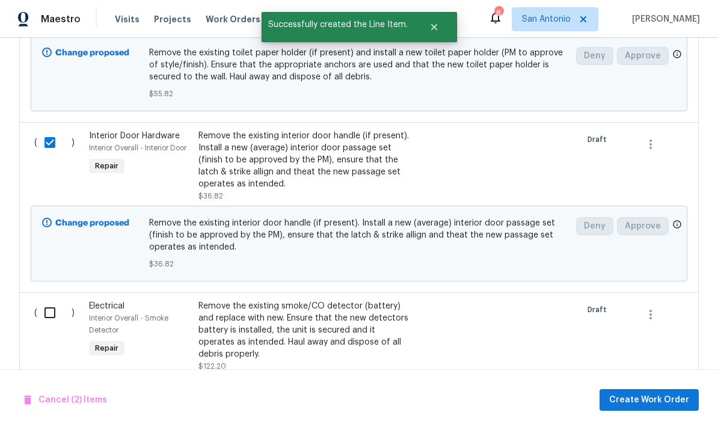
scroll to position [757, 0]
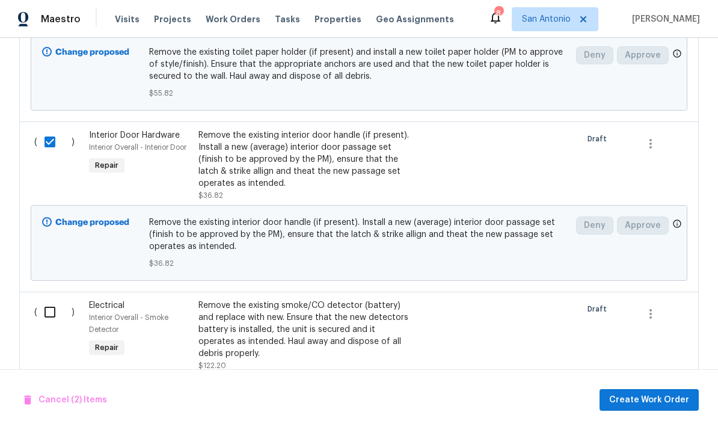
click at [45, 299] on input "checkbox" at bounding box center [54, 311] width 34 height 25
checkbox input "true"
click at [663, 400] on span "Create Work Order" at bounding box center [649, 400] width 80 height 15
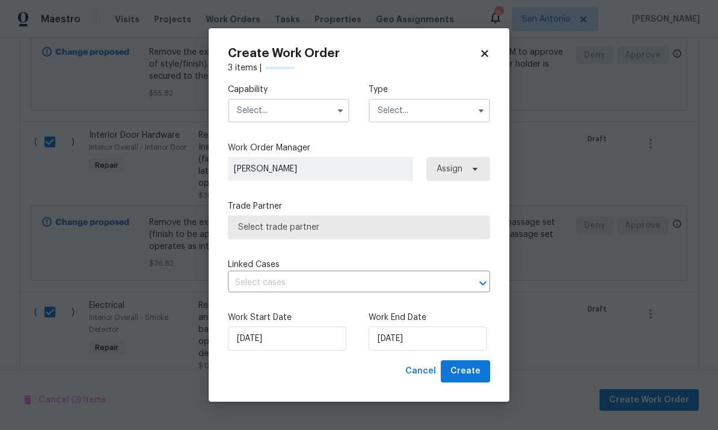
checkbox input "false"
click at [288, 116] on input "text" at bounding box center [288, 111] width 121 height 24
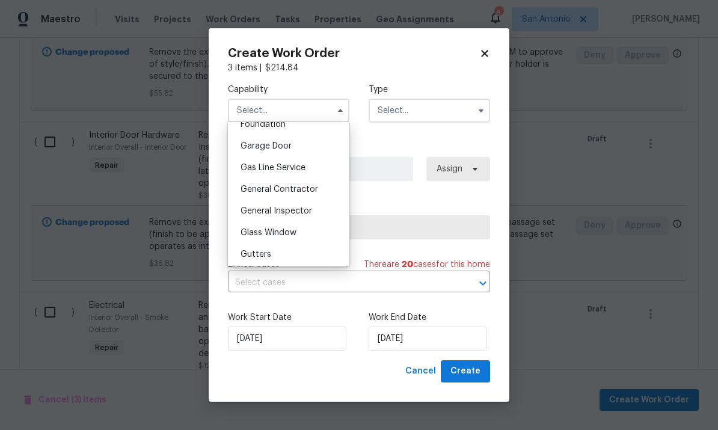
scroll to position [520, 0]
click at [292, 188] on span "General Contractor" at bounding box center [279, 190] width 78 height 8
type input "General Contractor"
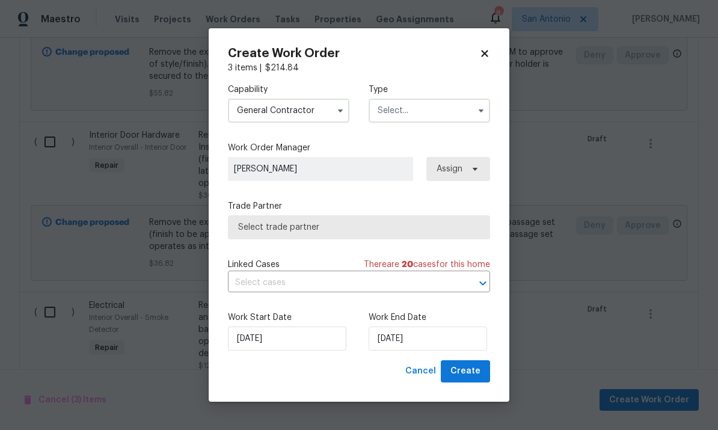
click at [433, 112] on input "text" at bounding box center [428, 111] width 121 height 24
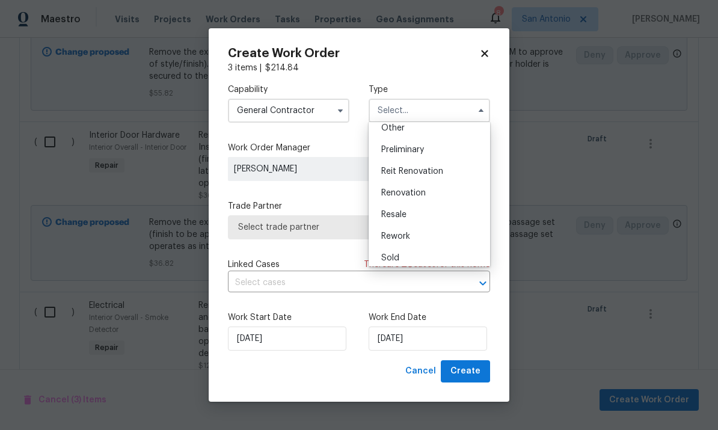
scroll to position [257, 0]
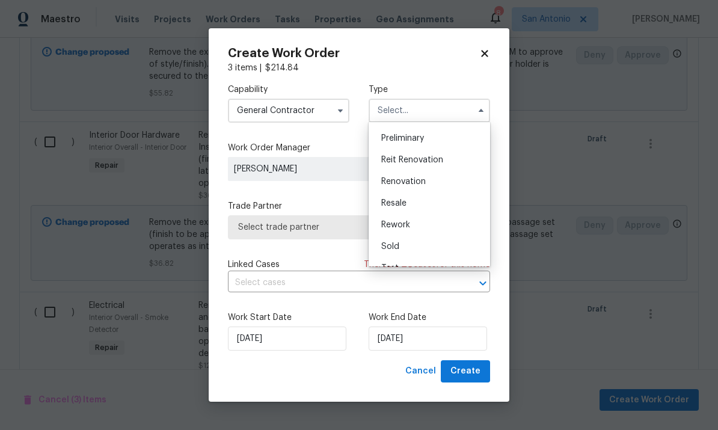
click at [413, 182] on span "Renovation" at bounding box center [403, 181] width 44 height 8
type input "Renovation"
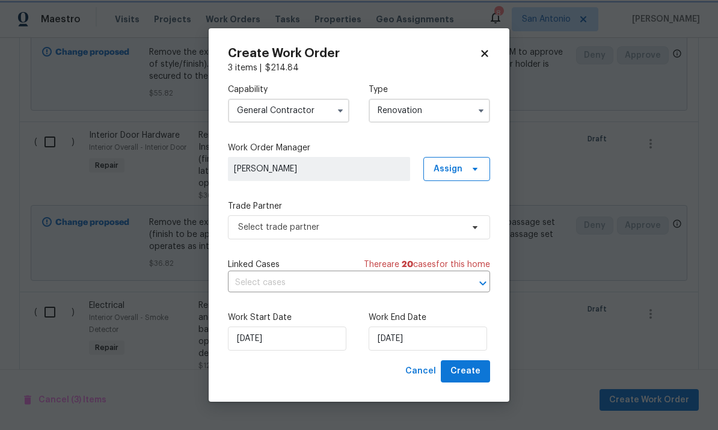
scroll to position [0, 0]
click at [462, 227] on span "Select trade partner" at bounding box center [350, 227] width 224 height 12
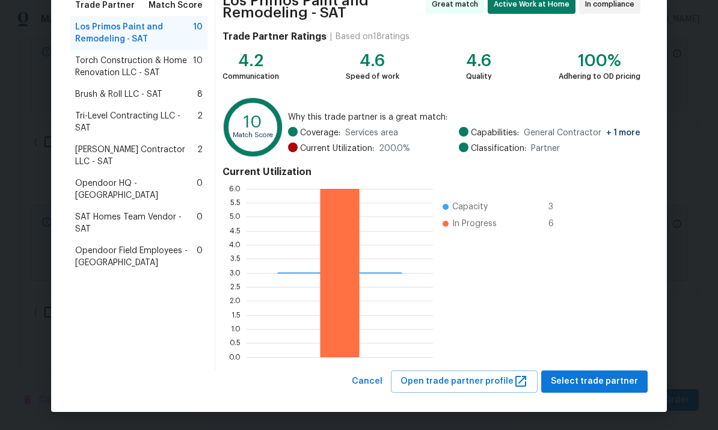
scroll to position [105, 0]
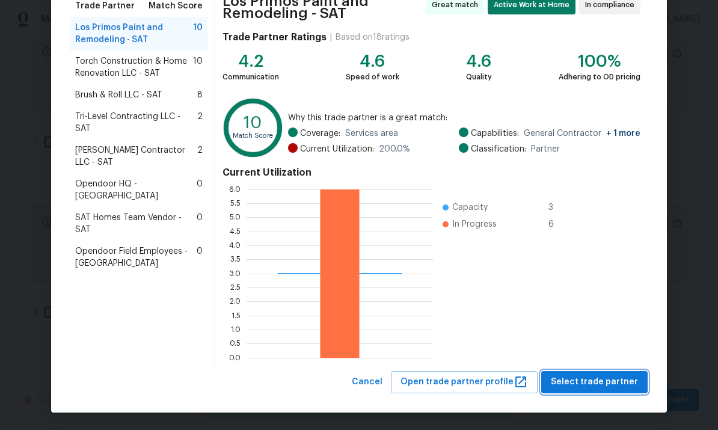
click at [596, 391] on button "Select trade partner" at bounding box center [594, 382] width 106 height 22
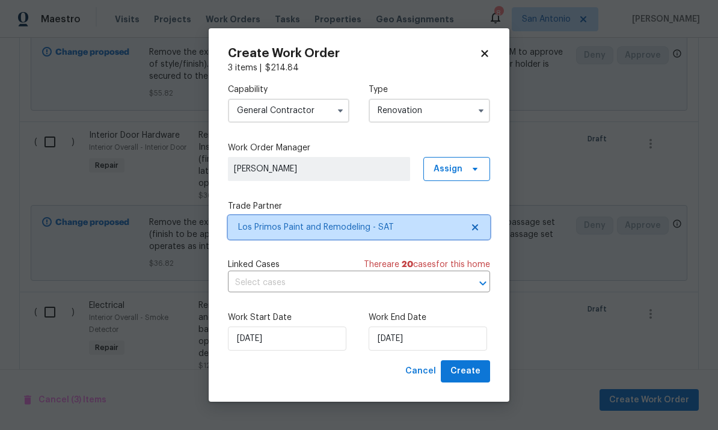
scroll to position [0, 0]
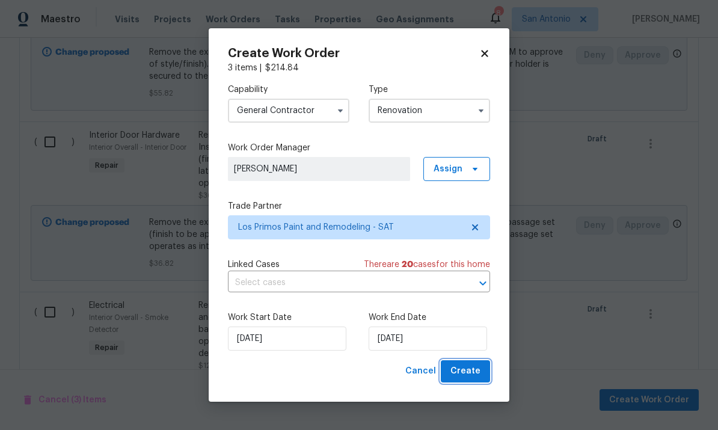
click at [466, 373] on span "Create" at bounding box center [465, 371] width 30 height 15
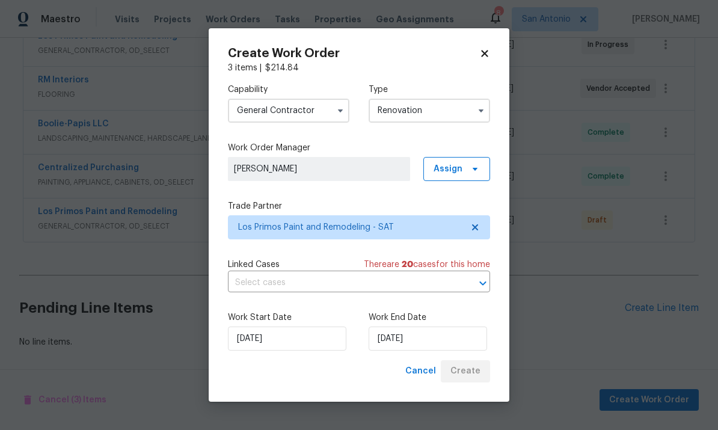
scroll to position [332, 0]
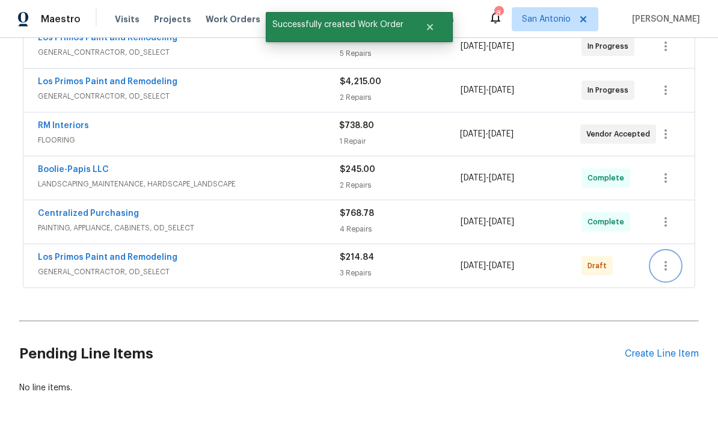
click at [664, 261] on icon "button" at bounding box center [665, 266] width 2 height 10
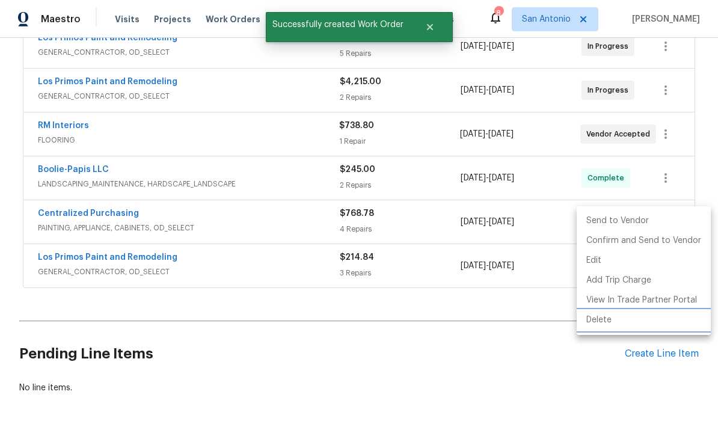
click at [602, 325] on li "Delete" at bounding box center [643, 320] width 134 height 20
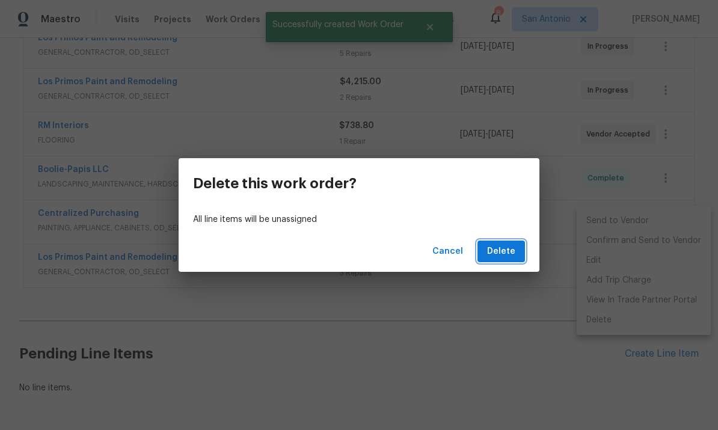
click at [498, 256] on span "Delete" at bounding box center [501, 251] width 28 height 15
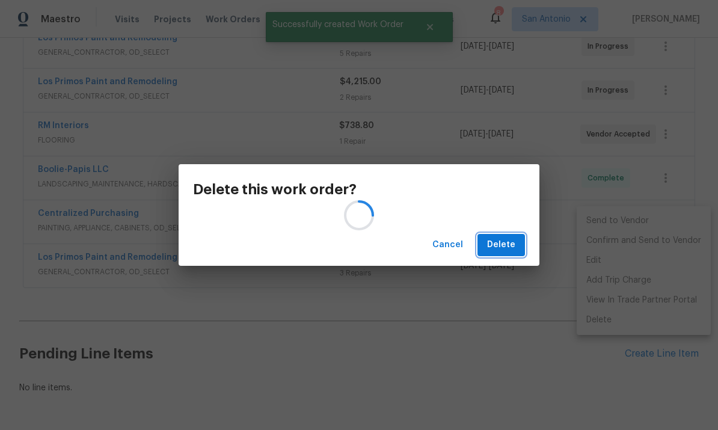
scroll to position [295, 0]
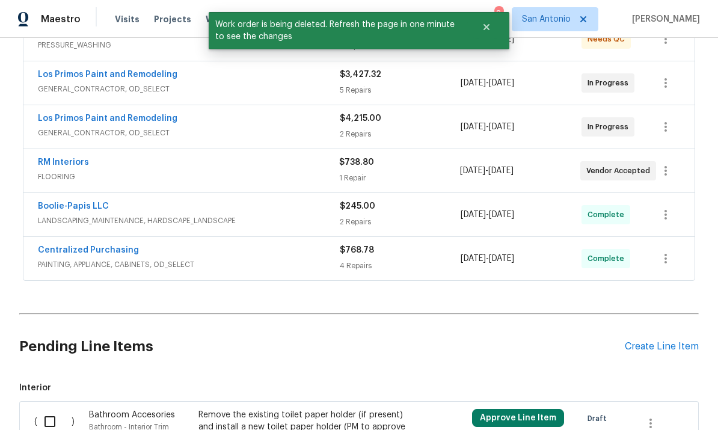
click at [518, 409] on button "Approve Line Item" at bounding box center [518, 418] width 92 height 18
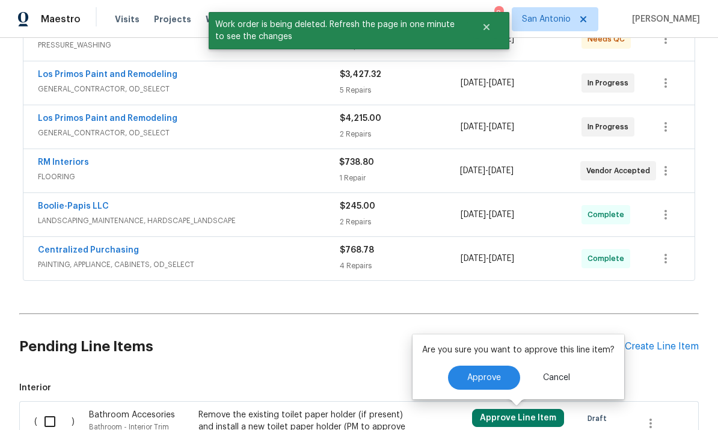
click at [483, 365] on button "Approve" at bounding box center [484, 377] width 72 height 24
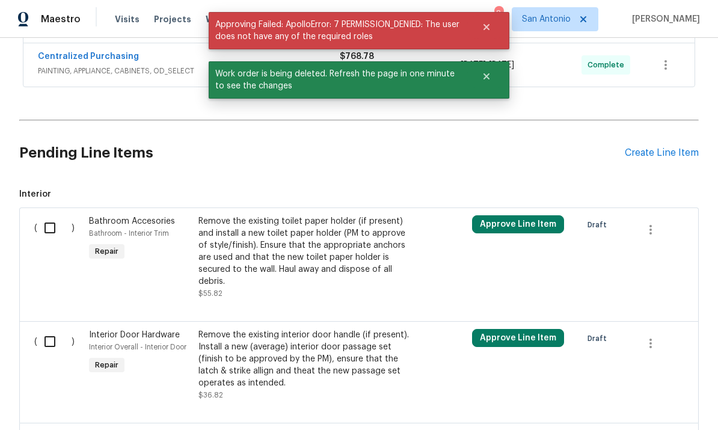
scroll to position [495, 0]
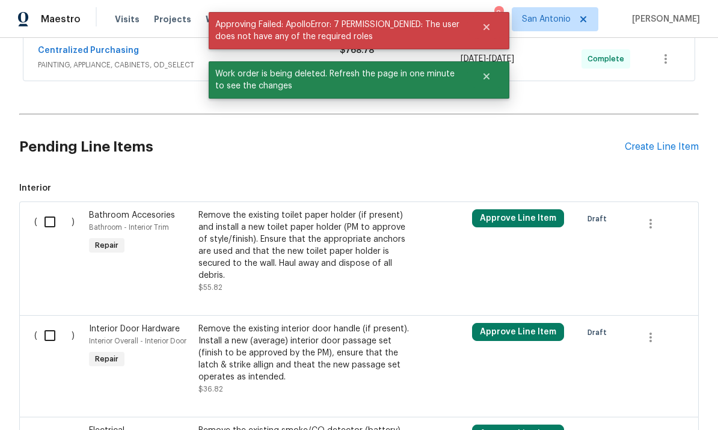
click at [519, 323] on button "Approve Line Item" at bounding box center [518, 332] width 92 height 18
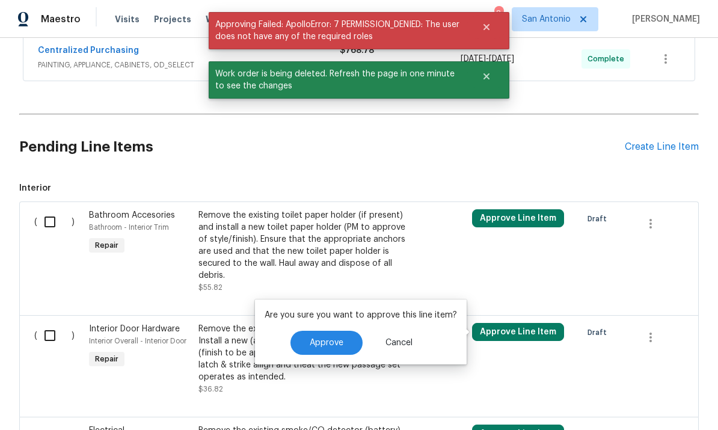
click at [321, 338] on span "Approve" at bounding box center [327, 342] width 34 height 9
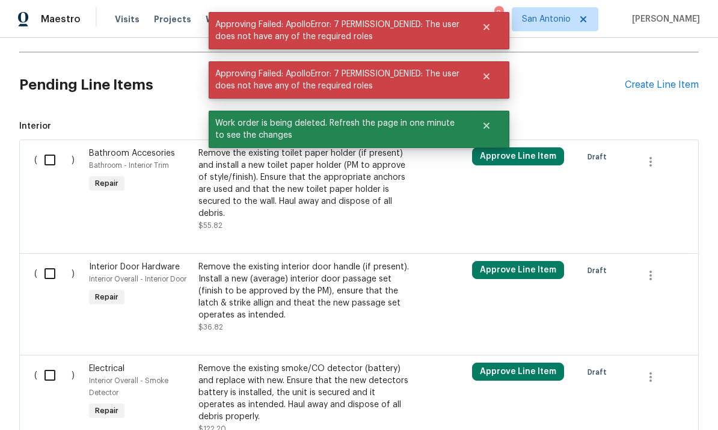
scroll to position [580, 0]
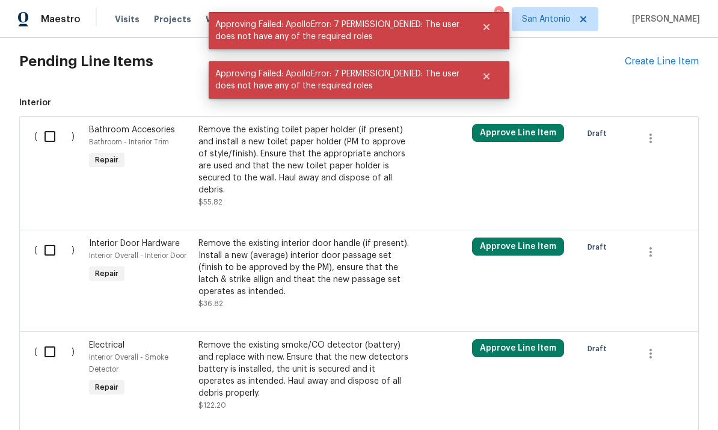
click at [510, 339] on button "Approve Line Item" at bounding box center [518, 348] width 92 height 18
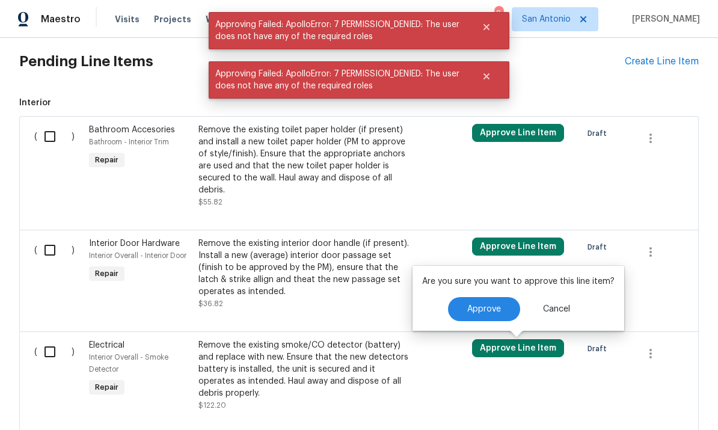
click at [467, 305] on span "Approve" at bounding box center [484, 309] width 34 height 9
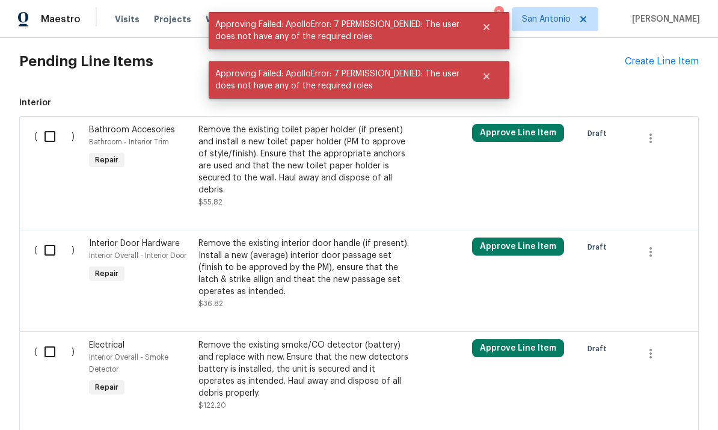
click at [55, 339] on input "checkbox" at bounding box center [54, 351] width 34 height 25
checkbox input "true"
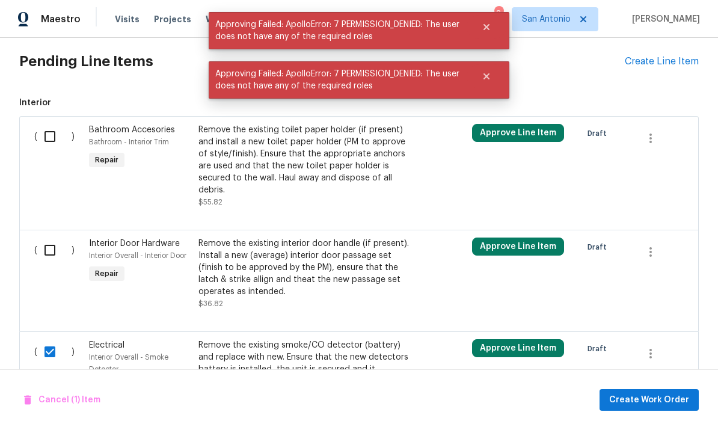
click at [54, 237] on input "checkbox" at bounding box center [54, 249] width 34 height 25
checkbox input "true"
click at [55, 124] on input "checkbox" at bounding box center [54, 136] width 34 height 25
checkbox input "true"
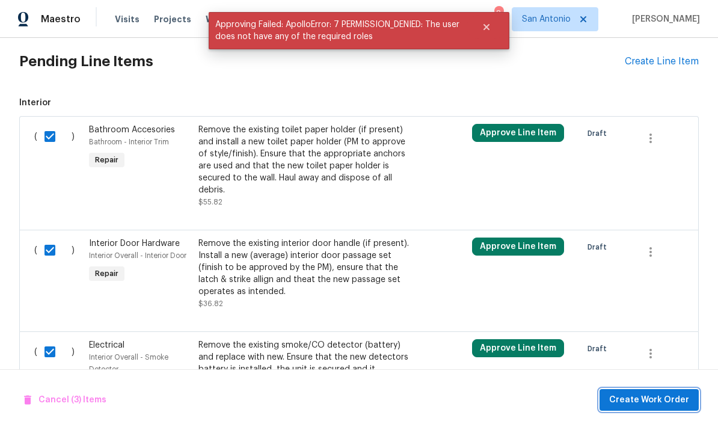
click at [646, 398] on span "Create Work Order" at bounding box center [649, 400] width 80 height 15
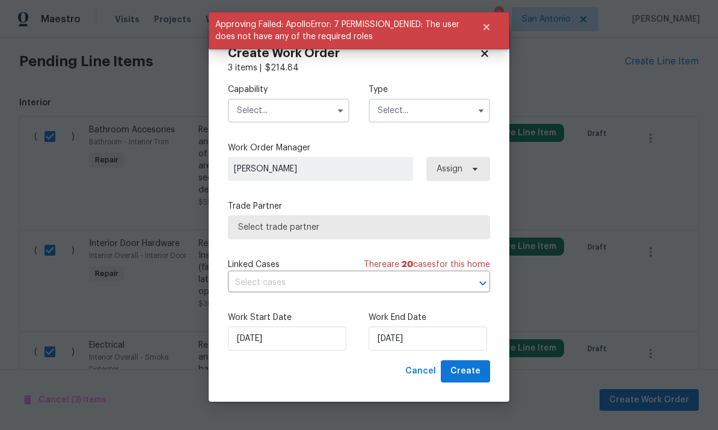
click at [277, 109] on input "text" at bounding box center [288, 111] width 121 height 24
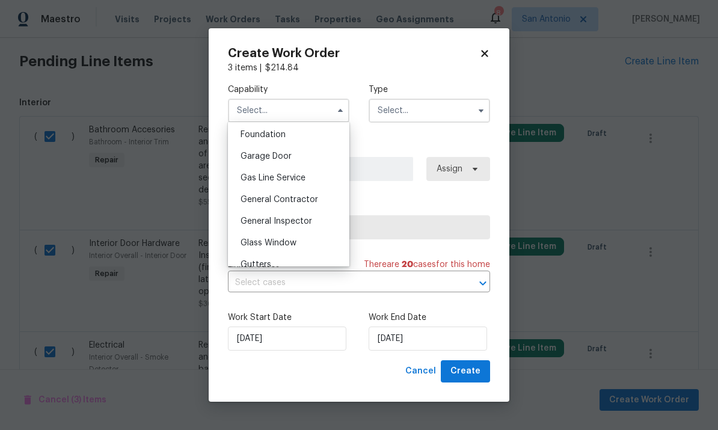
scroll to position [519, 0]
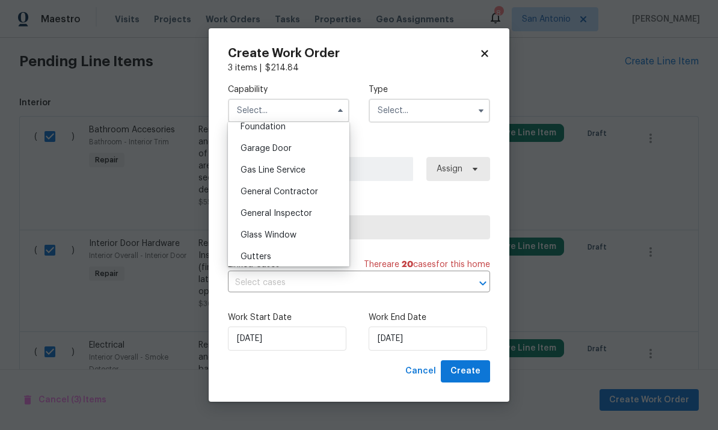
click at [295, 186] on div "General Contractor" at bounding box center [288, 192] width 115 height 22
type input "General Contractor"
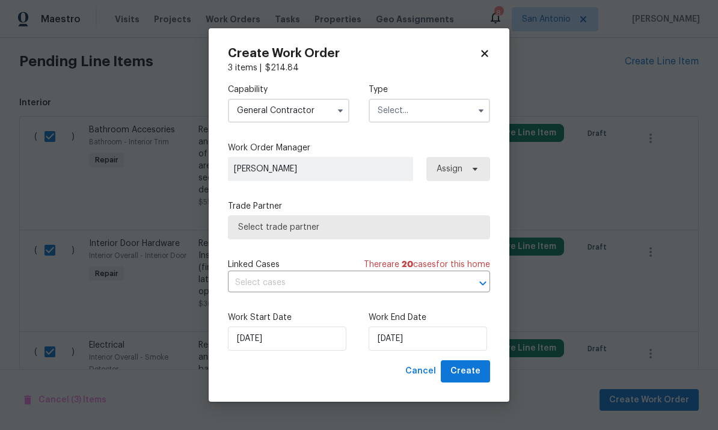
click at [438, 106] on input "text" at bounding box center [428, 111] width 121 height 24
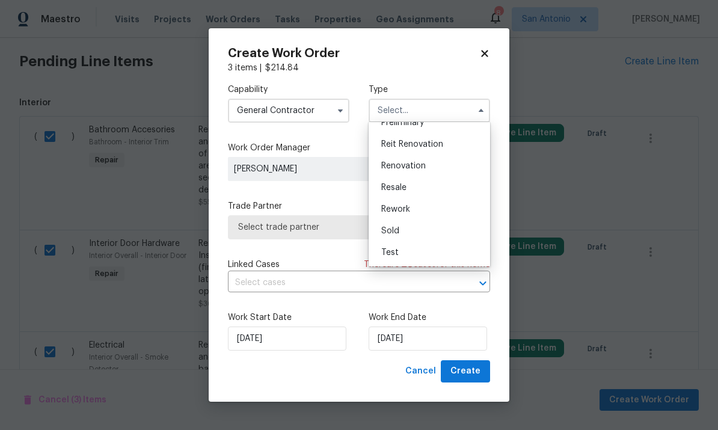
scroll to position [273, 0]
click at [408, 165] on span "Renovation" at bounding box center [403, 166] width 44 height 8
type input "Renovation"
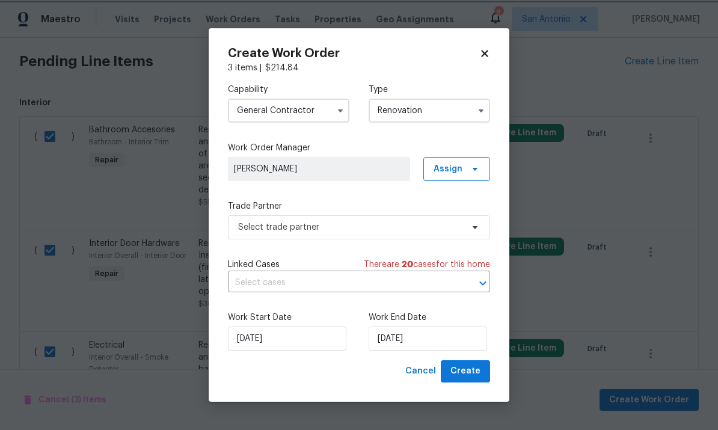
scroll to position [0, 0]
click at [340, 229] on span "Select trade partner" at bounding box center [350, 227] width 224 height 12
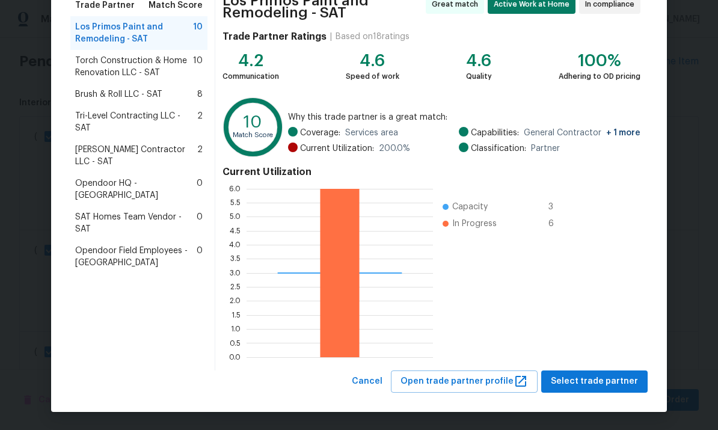
scroll to position [105, 0]
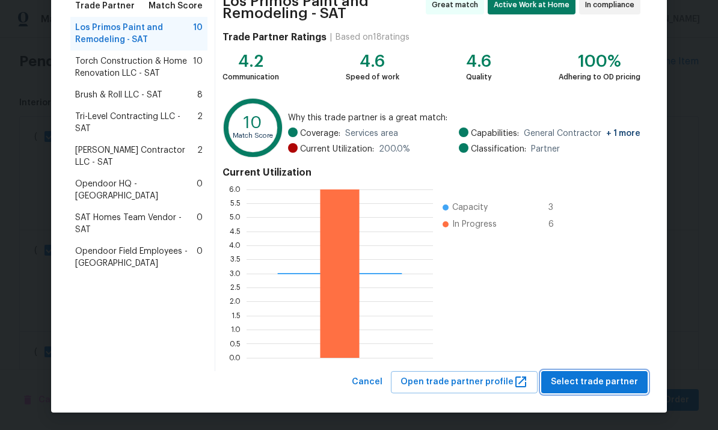
click at [598, 384] on span "Select trade partner" at bounding box center [594, 382] width 87 height 15
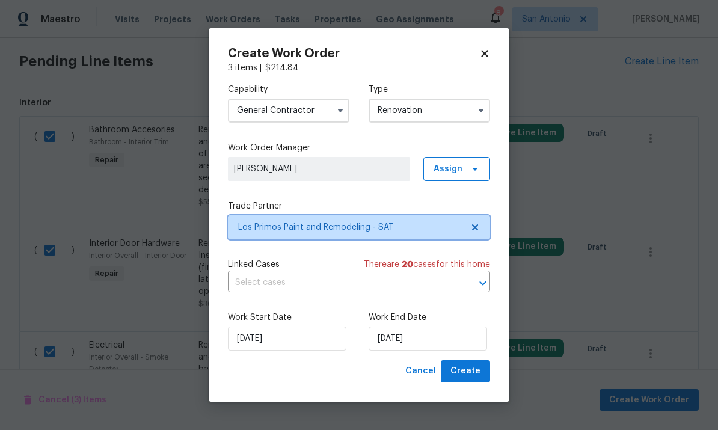
scroll to position [0, 0]
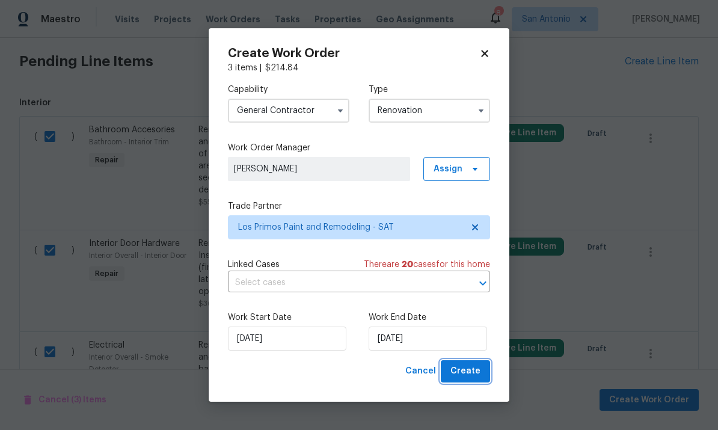
click at [457, 368] on span "Create" at bounding box center [465, 371] width 30 height 15
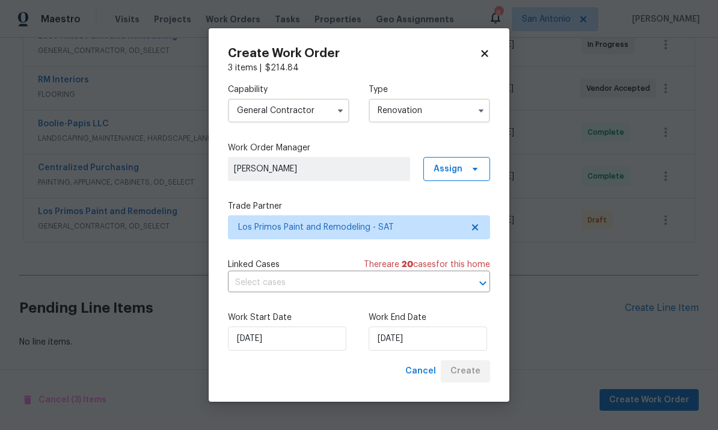
scroll to position [332, 0]
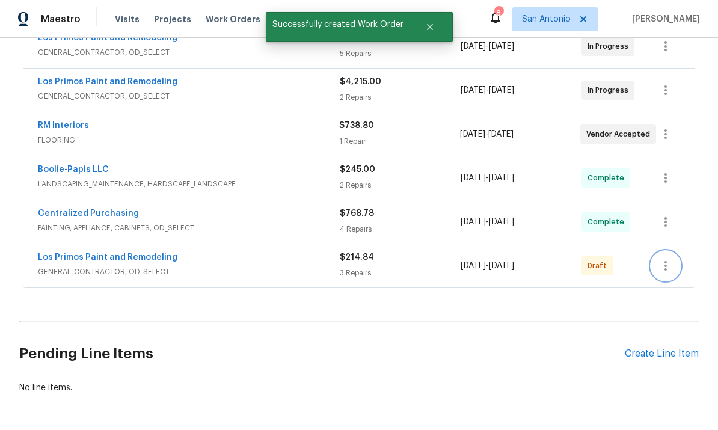
click at [671, 258] on icon "button" at bounding box center [665, 265] width 14 height 14
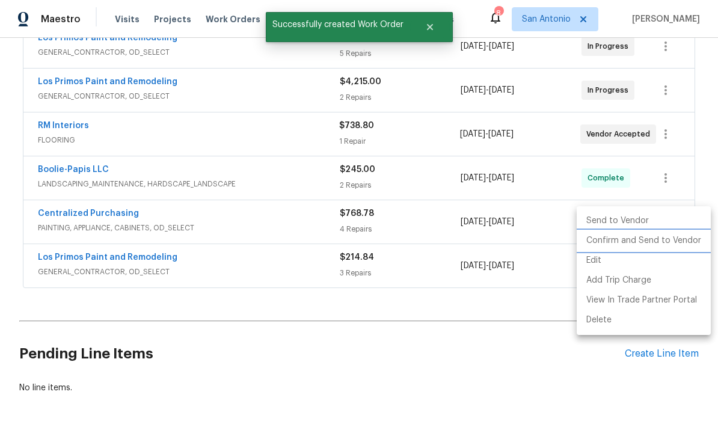
click at [656, 245] on li "Confirm and Send to Vendor" at bounding box center [643, 241] width 134 height 20
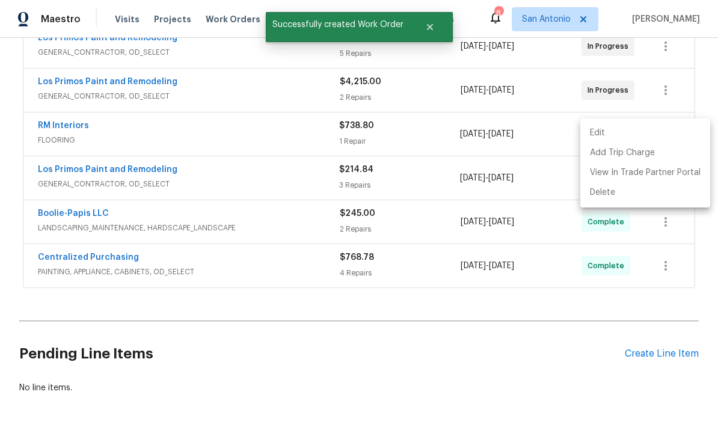
click at [226, 142] on div at bounding box center [359, 215] width 718 height 430
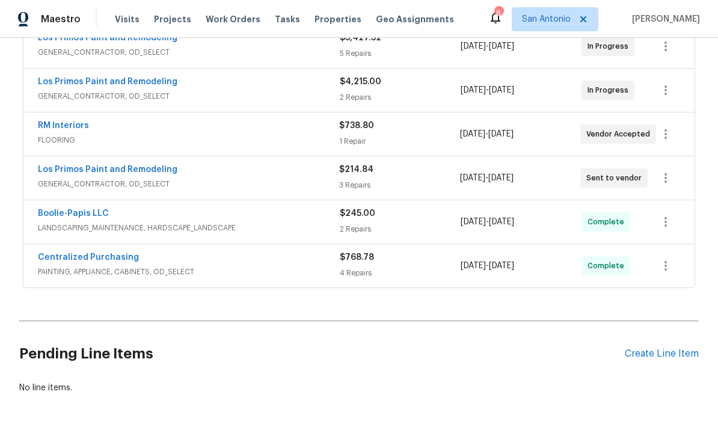
click at [233, 178] on span "GENERAL_CONTRACTOR, OD_SELECT" at bounding box center [188, 184] width 301 height 12
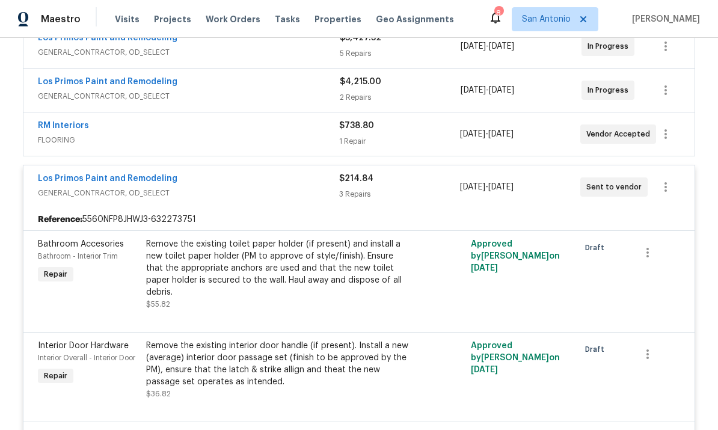
click at [246, 173] on div "Los Primos Paint and Remodeling" at bounding box center [188, 180] width 301 height 14
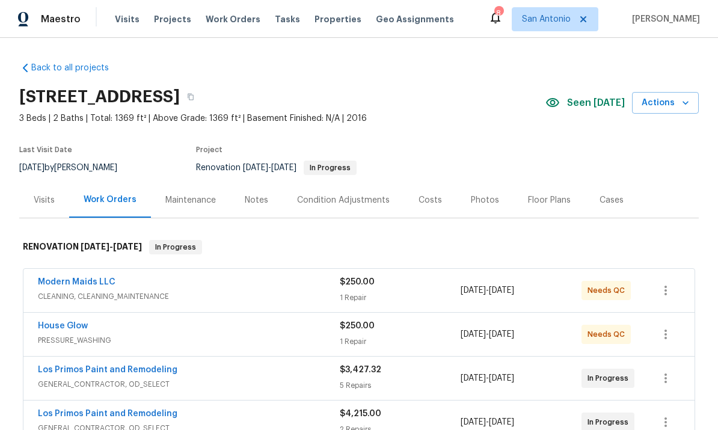
scroll to position [0, 0]
click at [681, 97] on icon "button" at bounding box center [685, 103] width 12 height 12
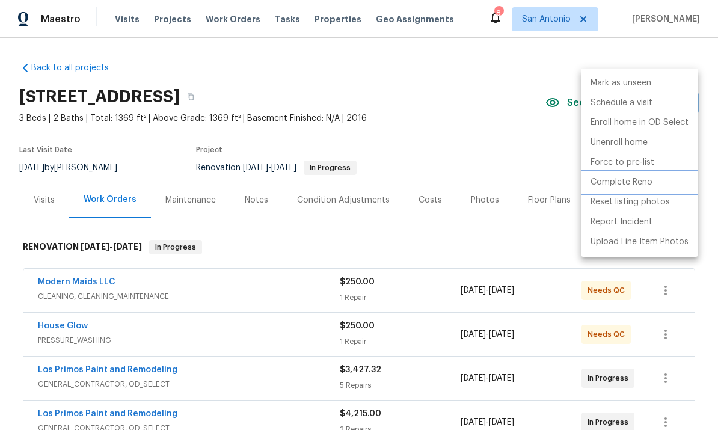
click at [614, 180] on p "Complete Reno" at bounding box center [621, 182] width 62 height 13
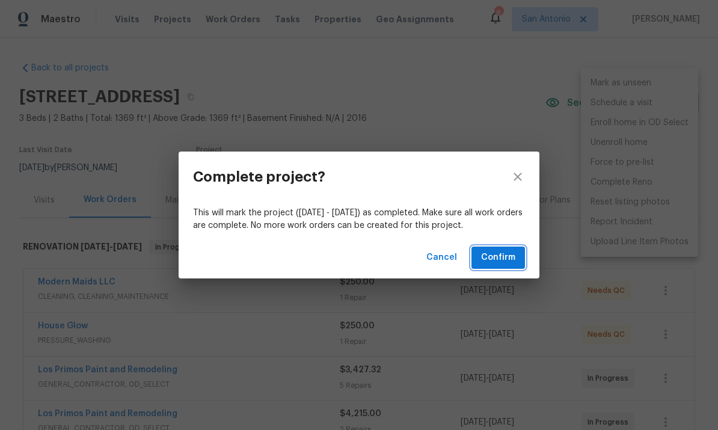
click at [498, 255] on span "Confirm" at bounding box center [498, 257] width 34 height 15
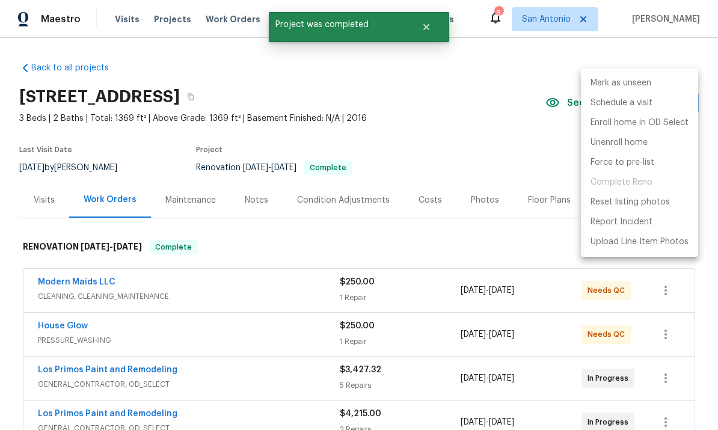
click at [460, 101] on div at bounding box center [359, 215] width 718 height 430
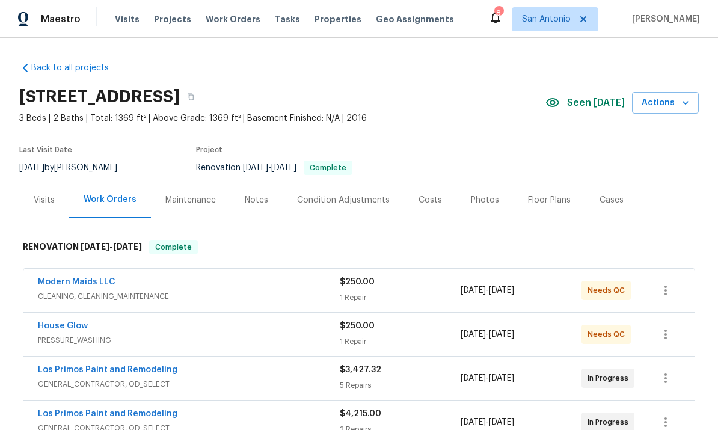
click at [254, 207] on div "Notes" at bounding box center [256, 199] width 52 height 35
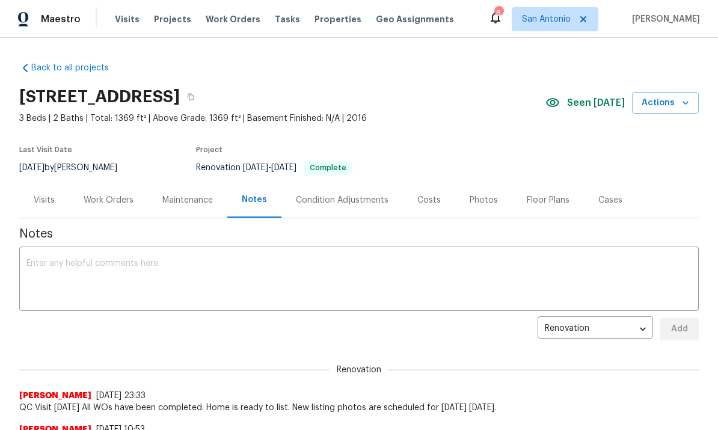
click at [102, 198] on div "Work Orders" at bounding box center [109, 200] width 50 height 12
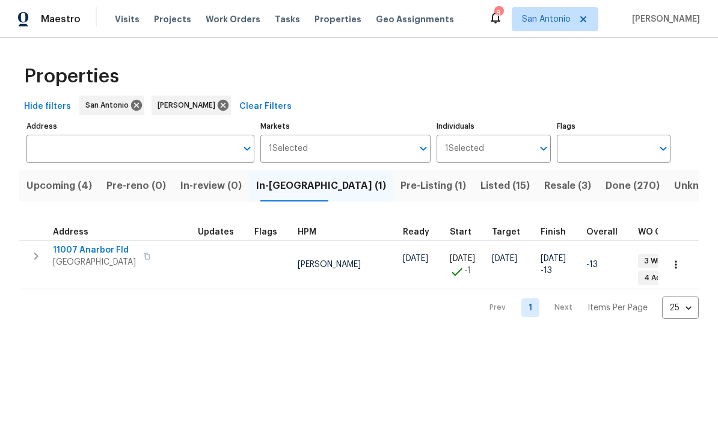
click at [400, 183] on span "Pre-Listing (1)" at bounding box center [433, 185] width 66 height 17
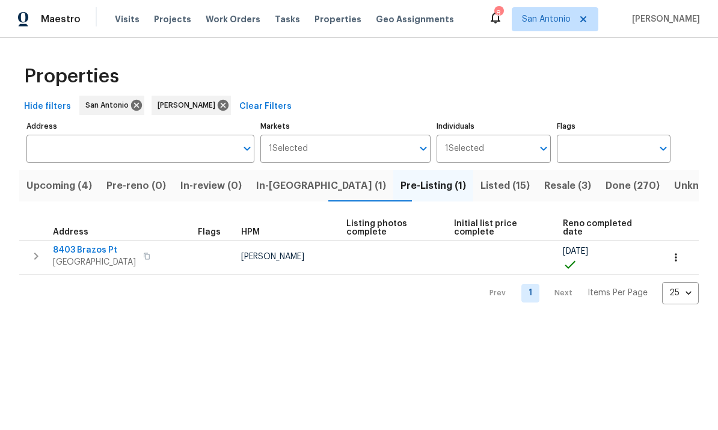
click at [61, 185] on span "Upcoming (4)" at bounding box center [59, 185] width 66 height 17
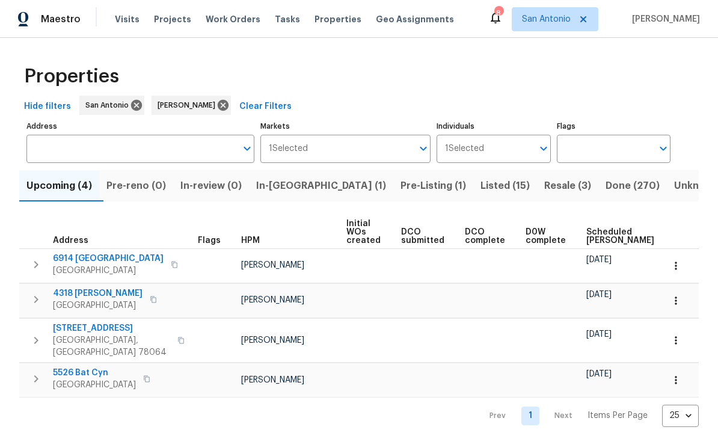
click at [602, 237] on span "Scheduled COE" at bounding box center [620, 236] width 68 height 17
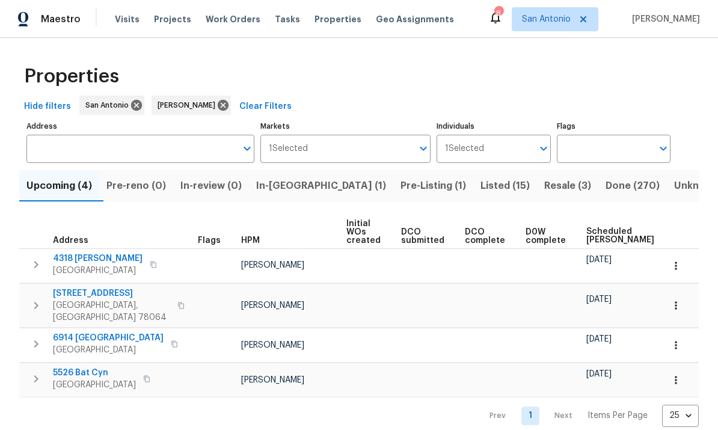
click at [288, 187] on span "In-reno (1)" at bounding box center [321, 185] width 130 height 17
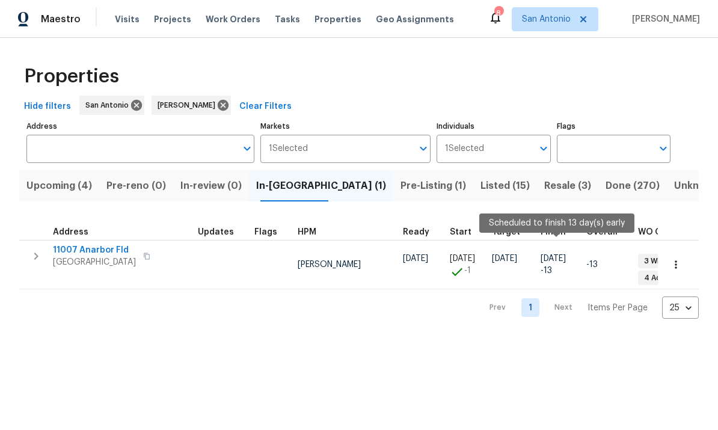
click at [85, 253] on span "11007 Anarbor Fld" at bounding box center [94, 250] width 83 height 12
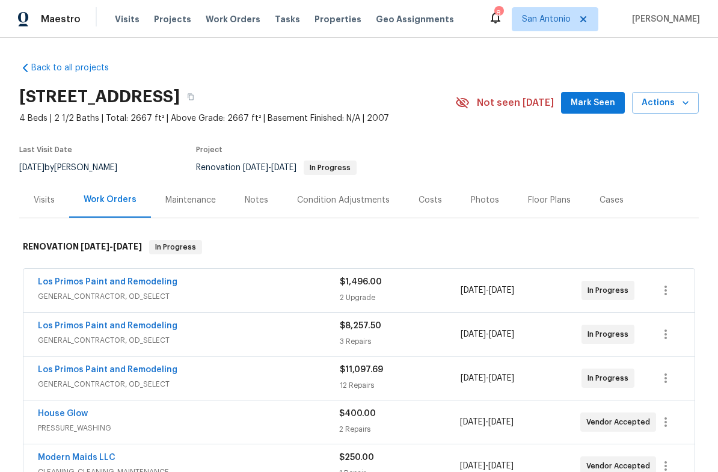
click at [593, 96] on span "Mark Seen" at bounding box center [592, 103] width 44 height 15
